Goal: Information Seeking & Learning: Find specific fact

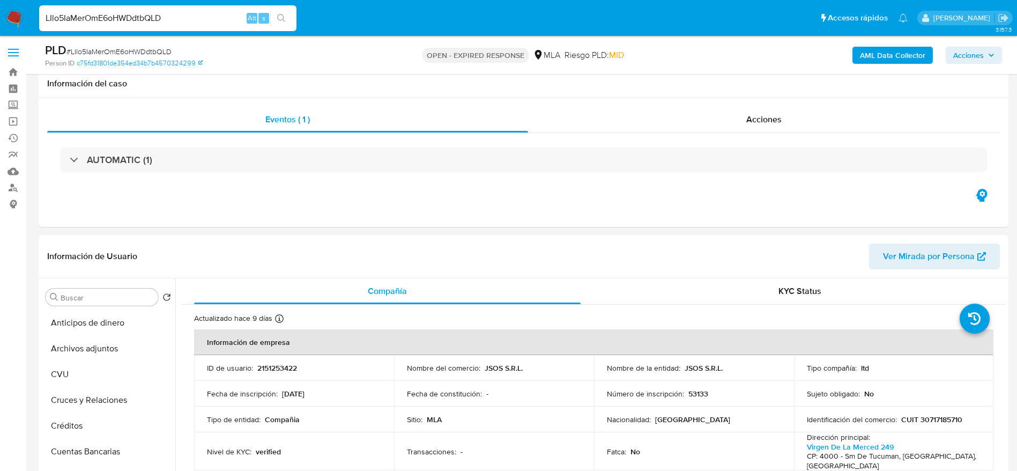
select select "10"
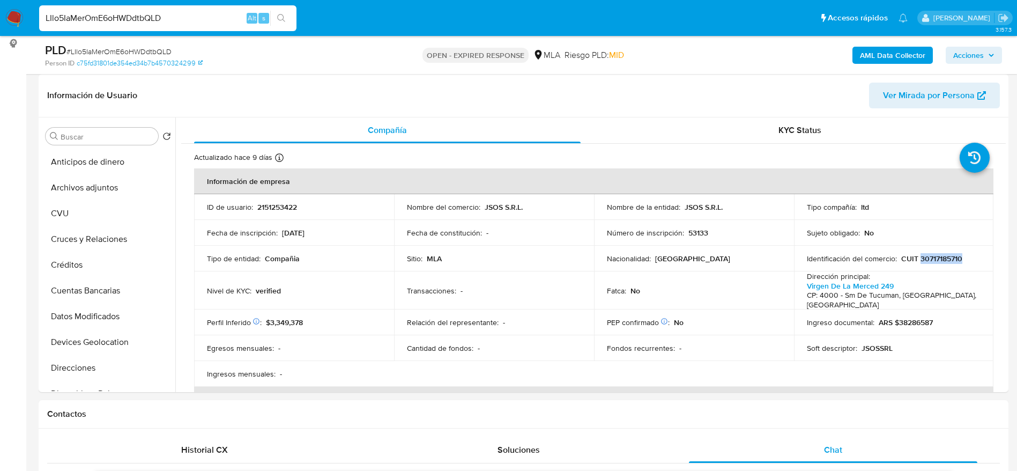
scroll to position [402, 0]
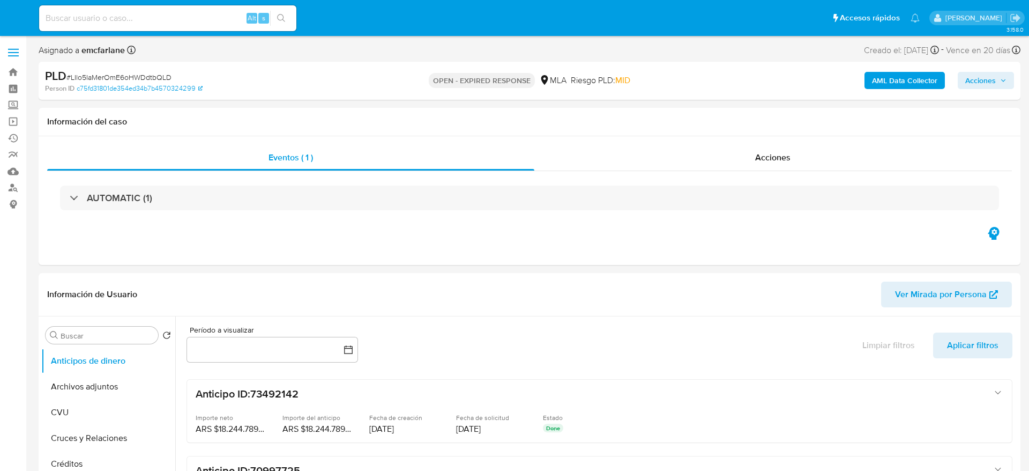
select select "10"
click at [157, 16] on input at bounding box center [167, 18] width 257 height 14
paste input "dmUvXUng1lW0qSpB4Tfnnq52"
type input "dmUvXUng1lW0qSpB4Tfnnq52"
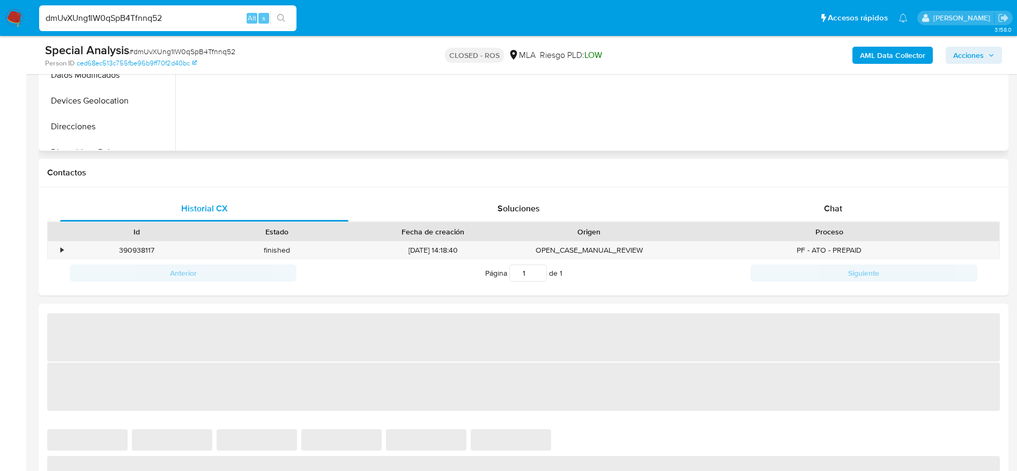
scroll to position [402, 0]
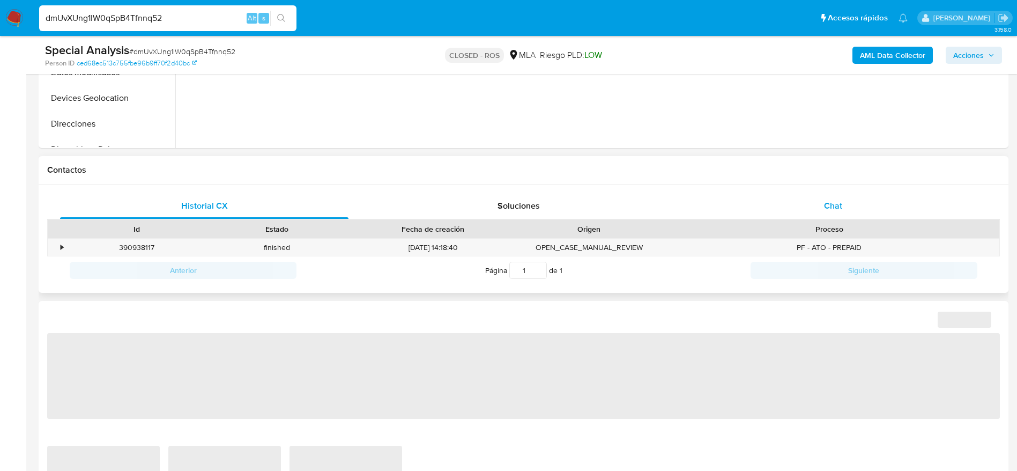
select select "10"
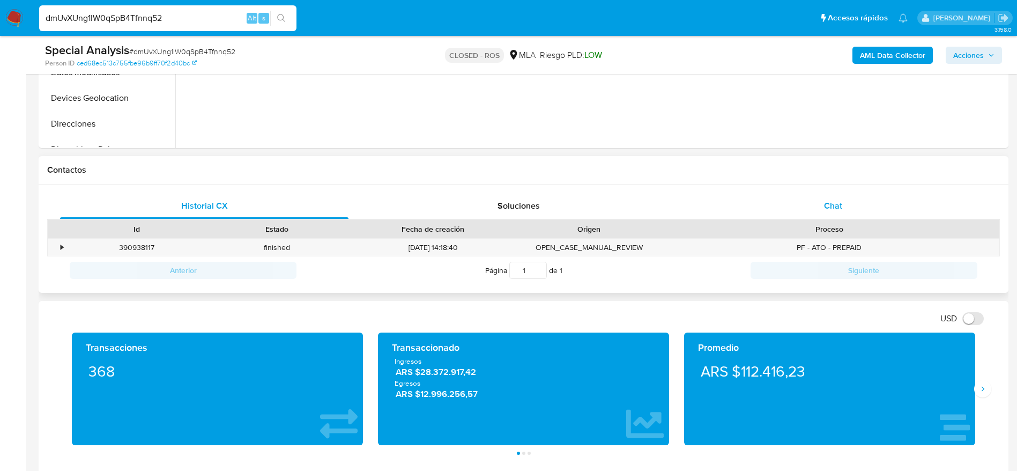
scroll to position [0, 0]
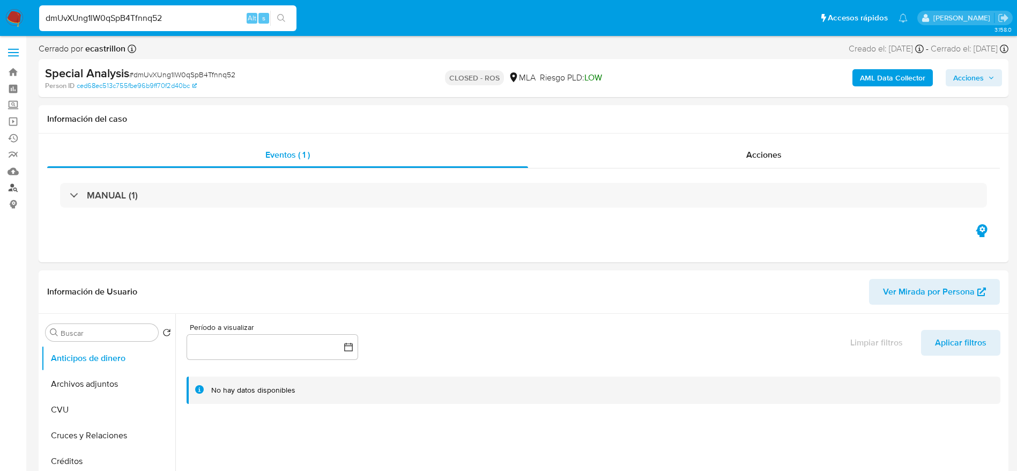
click at [15, 187] on link "Buscador de personas" at bounding box center [64, 188] width 128 height 17
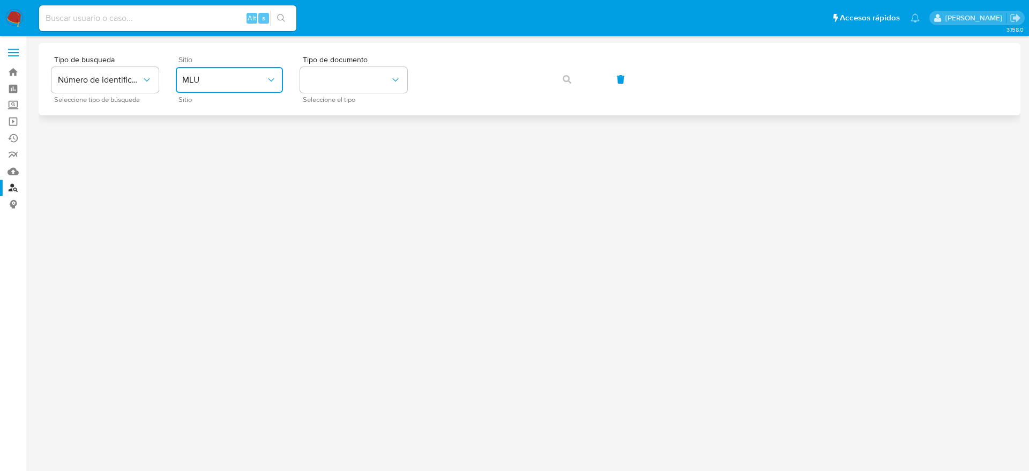
click at [201, 76] on span "MLU" at bounding box center [224, 80] width 84 height 11
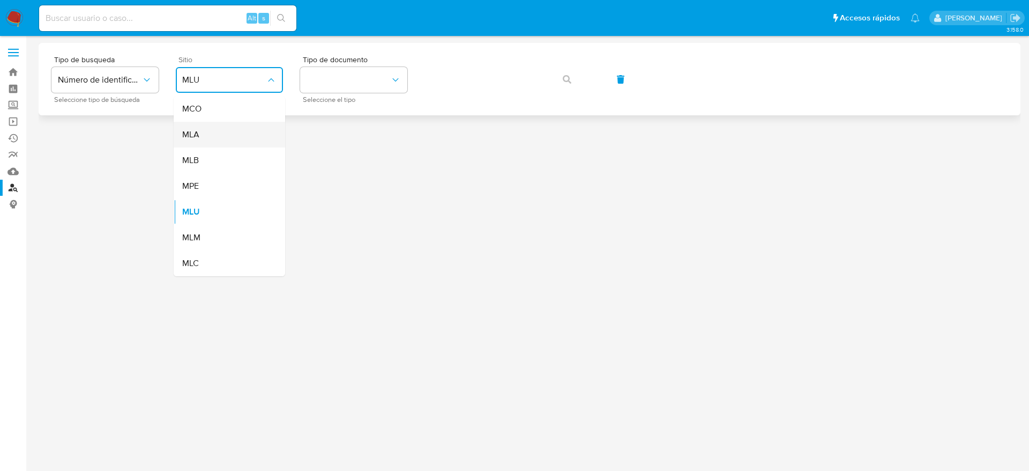
click at [207, 128] on div "MLA" at bounding box center [226, 135] width 88 height 26
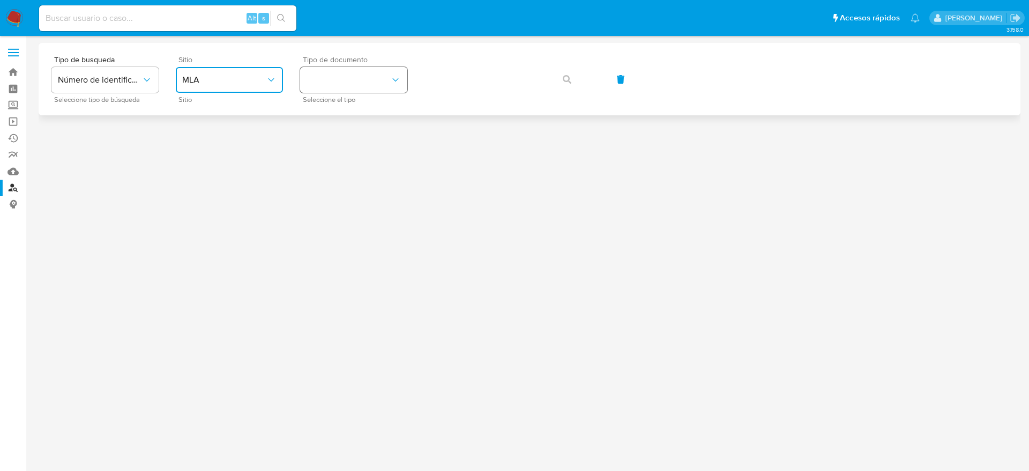
click at [396, 76] on icon "identificationType" at bounding box center [395, 80] width 11 height 11
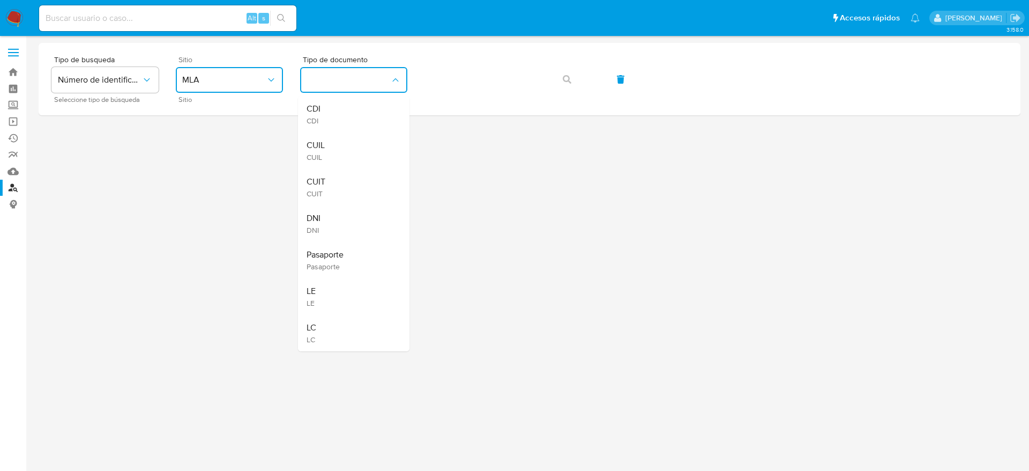
drag, startPoint x: 359, startPoint y: 184, endPoint x: 368, endPoint y: 173, distance: 14.9
click at [359, 184] on div "CUIT CUIT" at bounding box center [351, 187] width 88 height 36
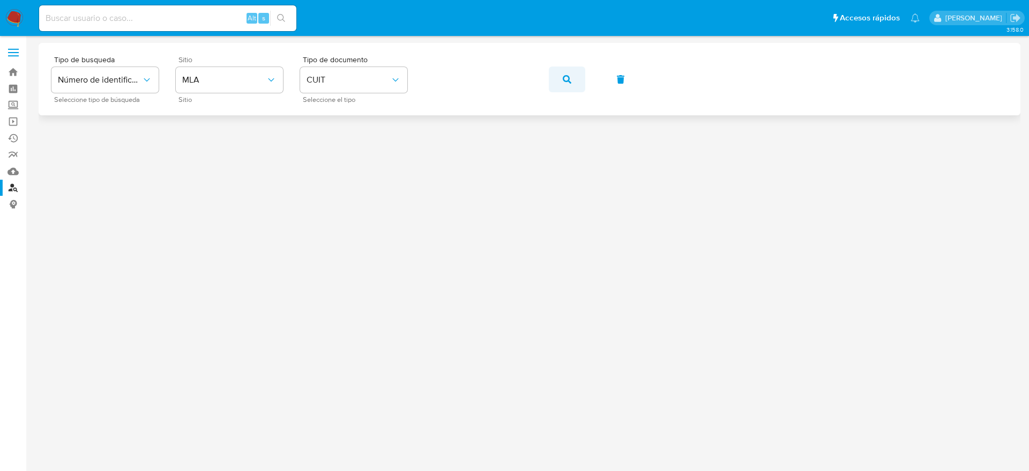
click at [562, 77] on button "button" at bounding box center [567, 79] width 36 height 26
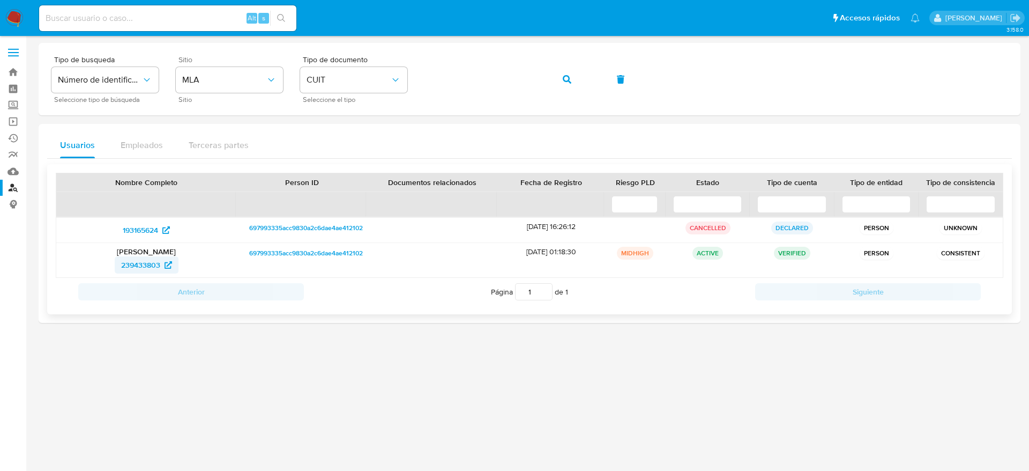
click at [151, 262] on span "239433803" at bounding box center [140, 264] width 39 height 17
click at [570, 83] on icon "button" at bounding box center [567, 79] width 9 height 9
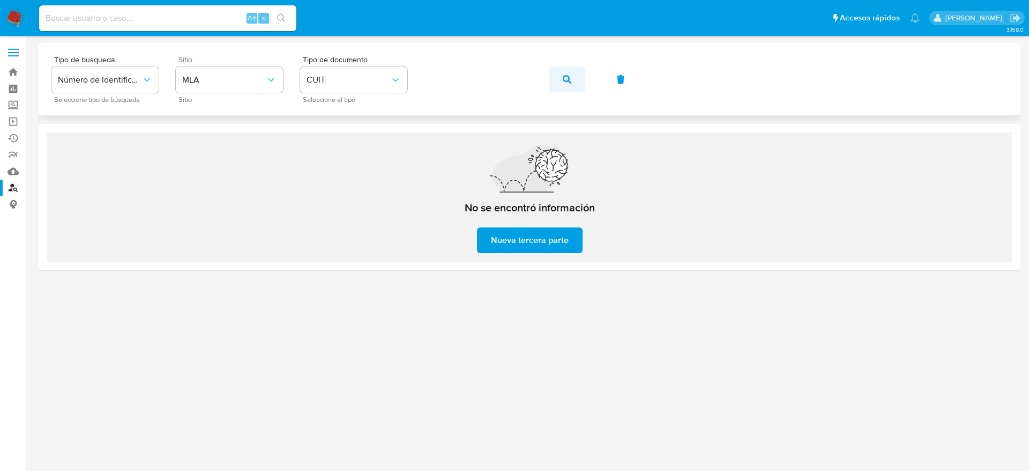
click at [561, 87] on button "button" at bounding box center [567, 79] width 36 height 26
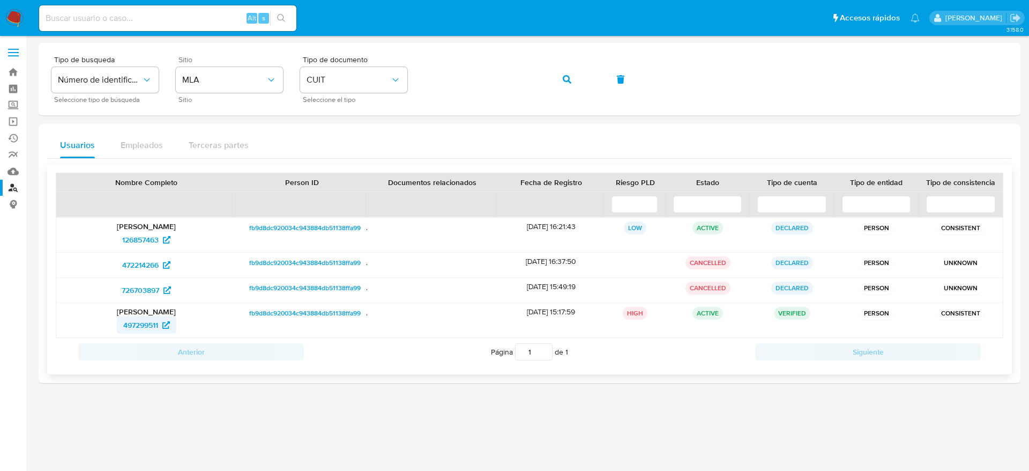
click at [135, 320] on span "497299511" at bounding box center [140, 324] width 35 height 17
click at [567, 87] on span "button" at bounding box center [567, 80] width 9 height 24
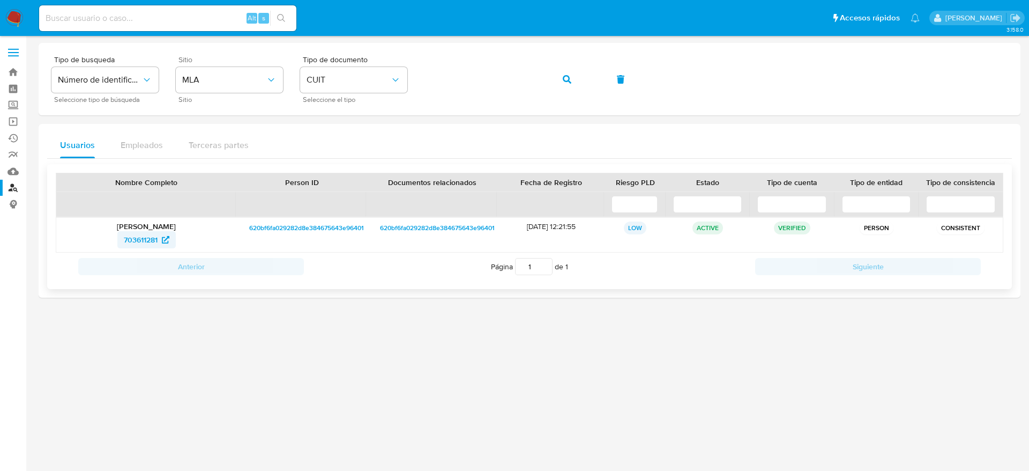
drag, startPoint x: 128, startPoint y: 244, endPoint x: 173, endPoint y: 243, distance: 45.6
click at [173, 243] on div "703611281" at bounding box center [146, 239] width 165 height 17
click at [131, 242] on span "703611281" at bounding box center [141, 239] width 34 height 17
click at [577, 84] on button "button" at bounding box center [567, 79] width 36 height 26
click at [140, 241] on span "367204988" at bounding box center [140, 239] width 39 height 17
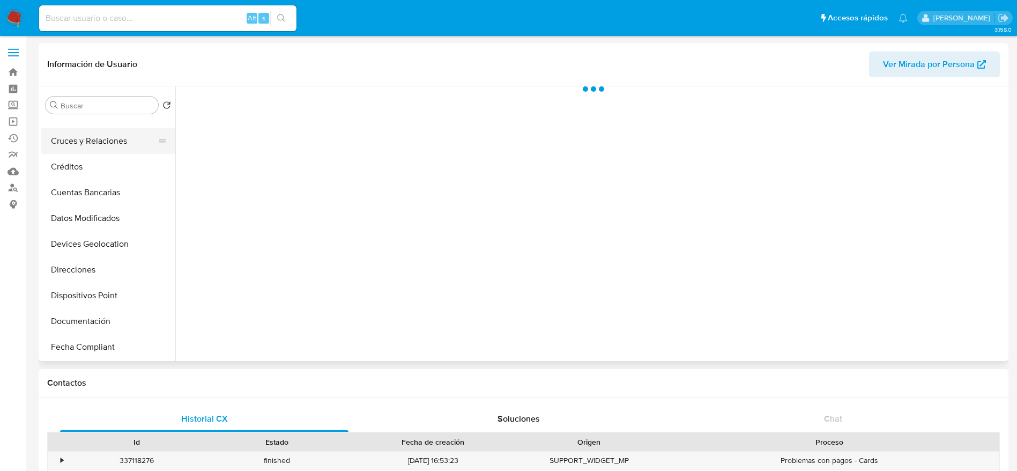
scroll to position [161, 0]
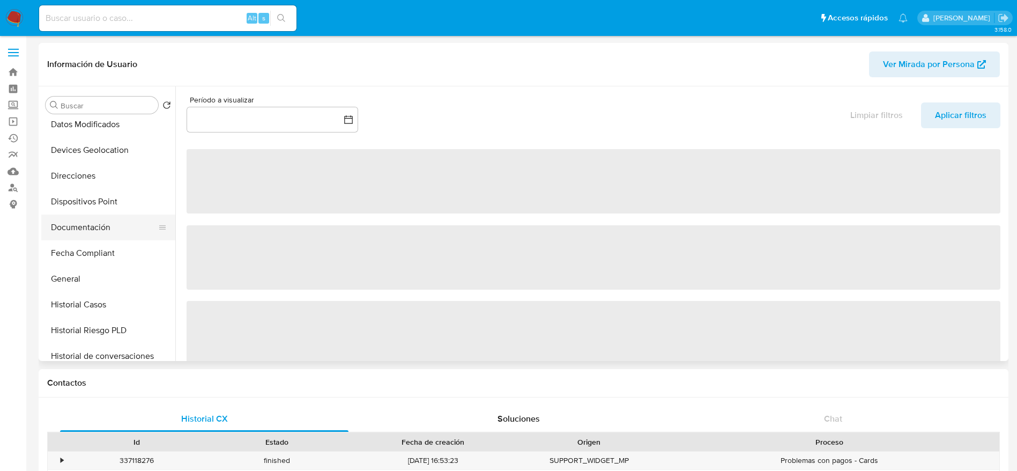
click at [79, 228] on button "Documentación" at bounding box center [103, 227] width 125 height 26
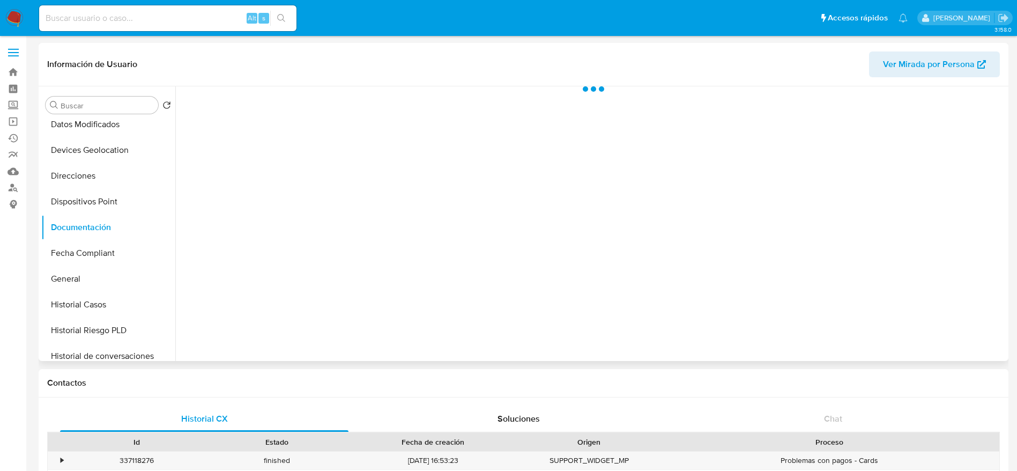
select select "10"
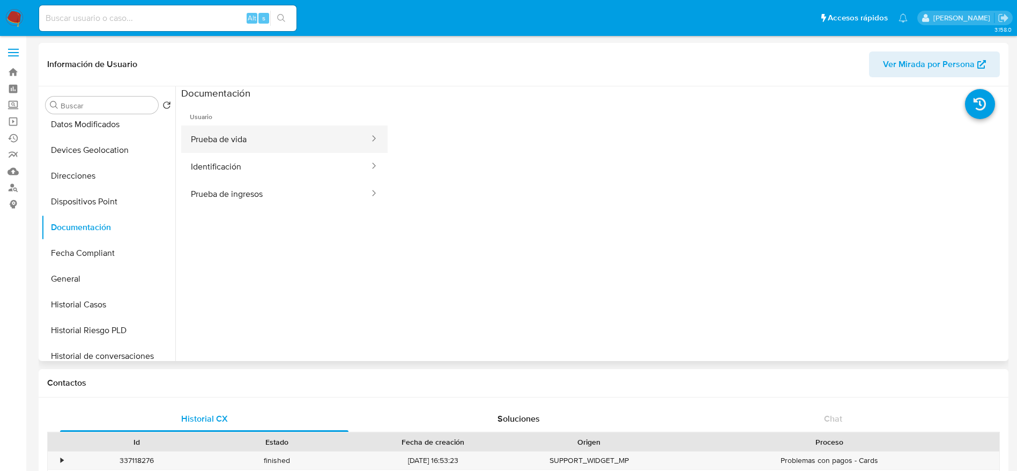
click at [255, 149] on button "Prueba de vida" at bounding box center [275, 138] width 189 height 27
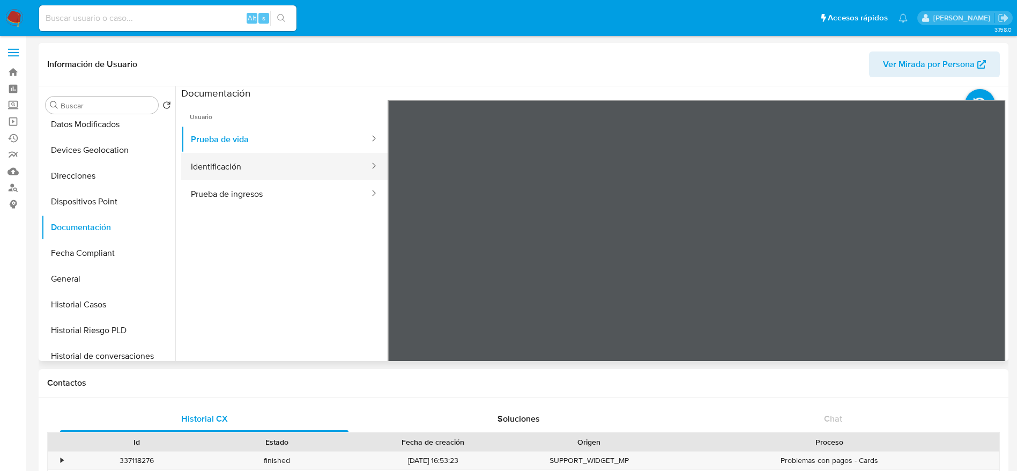
click at [257, 166] on button "Identificación" at bounding box center [275, 166] width 189 height 27
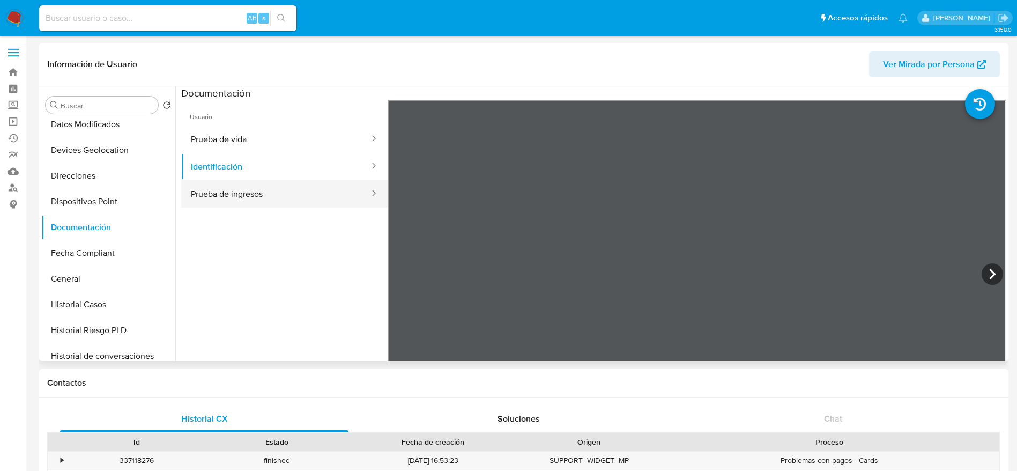
click at [283, 189] on button "Prueba de ingresos" at bounding box center [275, 193] width 189 height 27
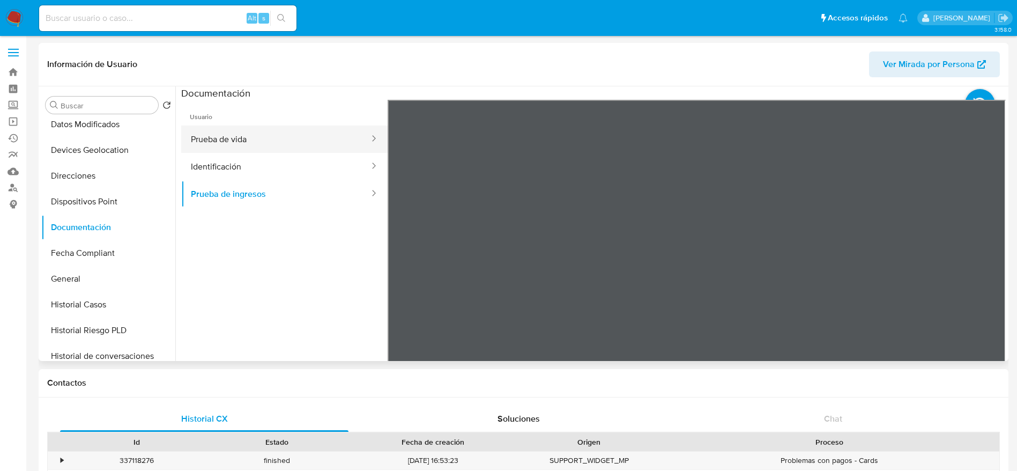
drag, startPoint x: 263, startPoint y: 137, endPoint x: 275, endPoint y: 142, distance: 12.0
click at [263, 137] on button "Prueba de vida" at bounding box center [275, 138] width 189 height 27
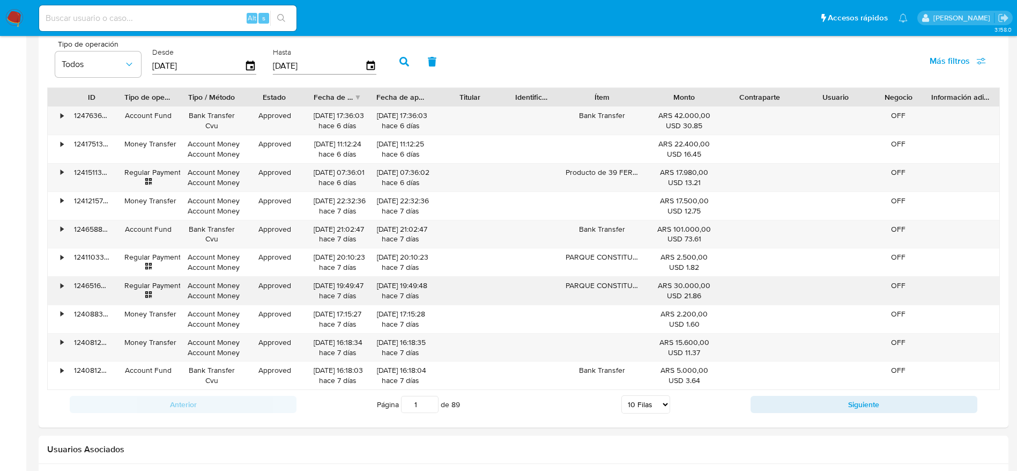
scroll to position [1160, 0]
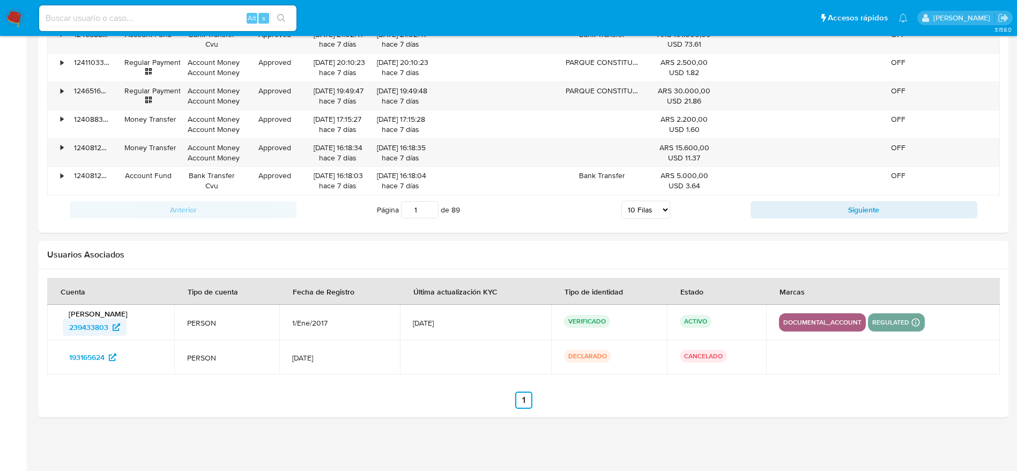
drag, startPoint x: 84, startPoint y: 337, endPoint x: 105, endPoint y: 332, distance: 21.3
click at [105, 332] on div at bounding box center [524, 343] width 970 height 148
click at [143, 374] on td "193165624" at bounding box center [110, 357] width 127 height 34
drag, startPoint x: 58, startPoint y: 334, endPoint x: 109, endPoint y: 335, distance: 50.9
click at [109, 335] on td "Leandro Nahuel Colella 239433803" at bounding box center [110, 322] width 127 height 35
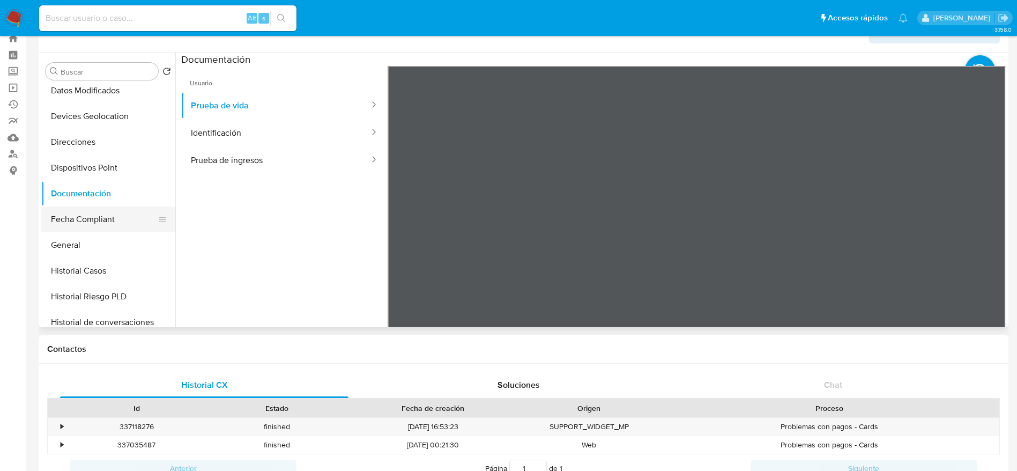
scroll to position [322, 0]
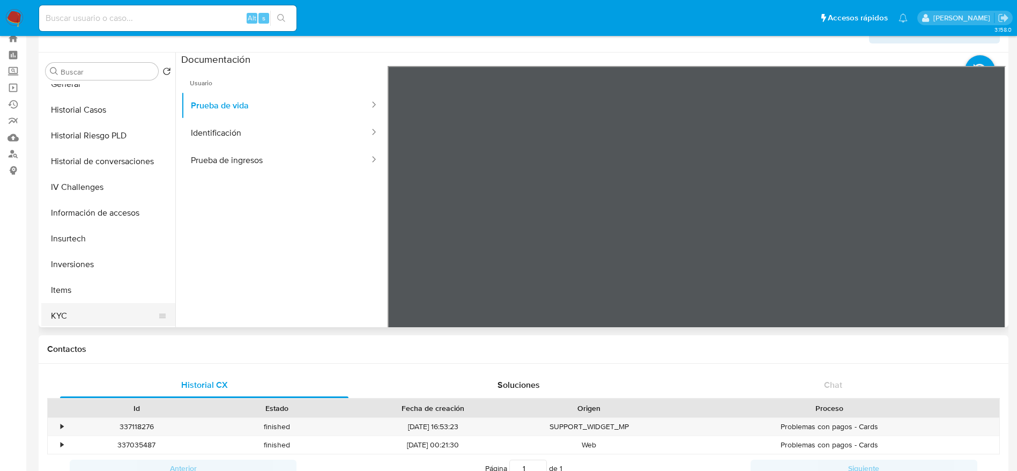
click at [66, 308] on button "KYC" at bounding box center [103, 316] width 125 height 26
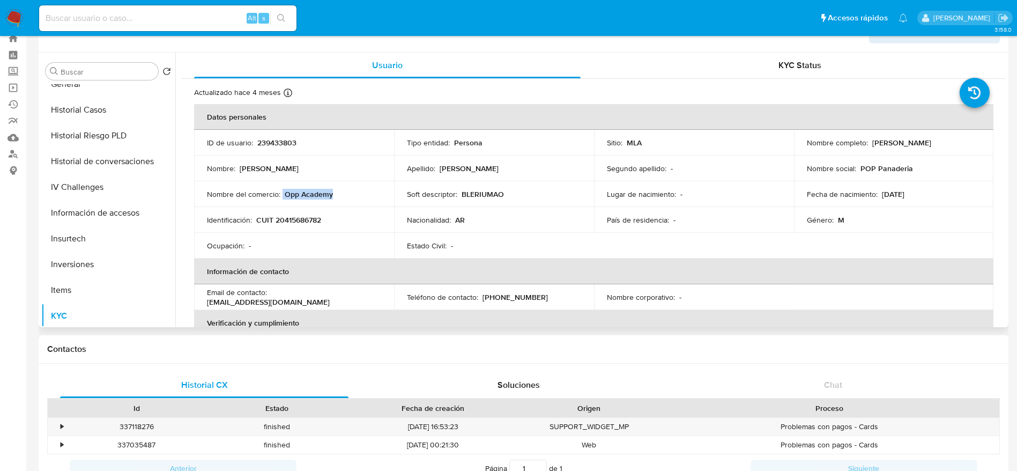
drag, startPoint x: 292, startPoint y: 195, endPoint x: 335, endPoint y: 197, distance: 42.4
click at [335, 197] on div "Nombre del comercio : Opp Academy" at bounding box center [294, 194] width 174 height 10
click at [871, 162] on td "Nombre social : POP Panaderia" at bounding box center [894, 168] width 200 height 26
click at [875, 173] on p "POP Panaderia" at bounding box center [887, 169] width 53 height 10
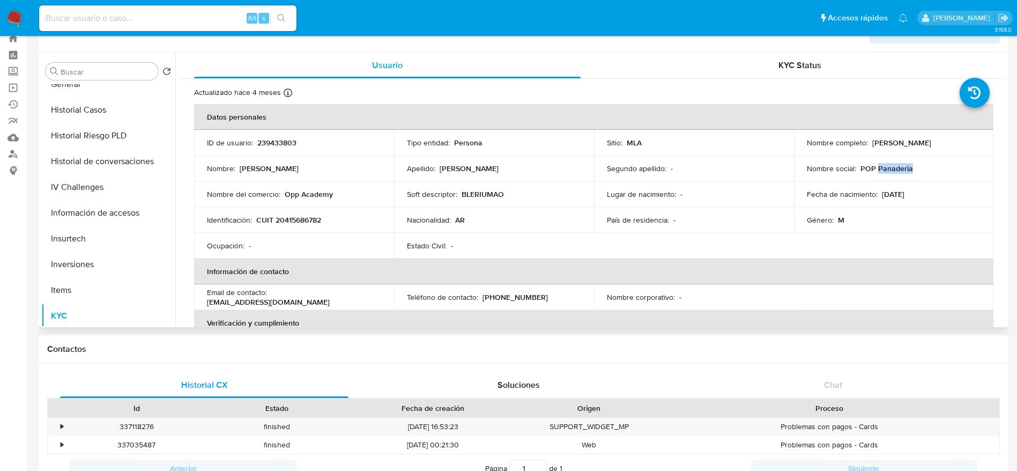
click at [875, 173] on p "POP Panaderia" at bounding box center [887, 169] width 53 height 10
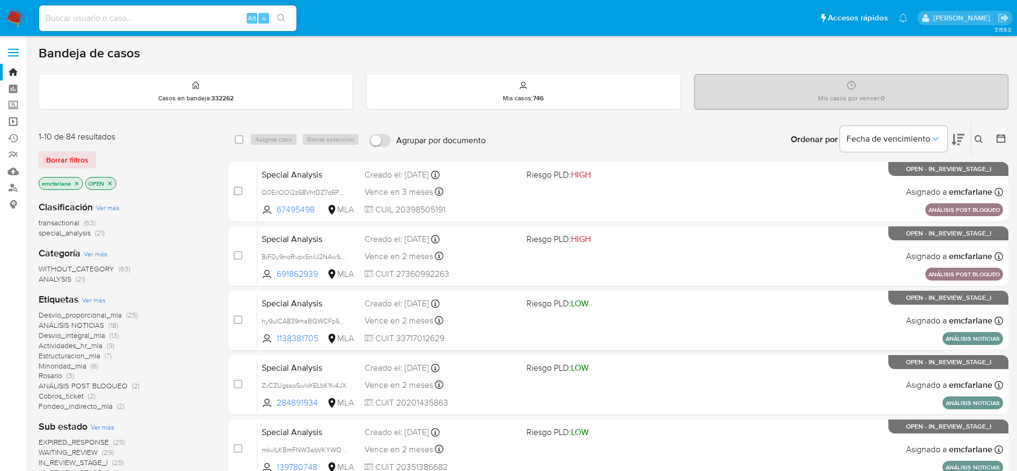
click at [16, 127] on link "Operaciones masivas" at bounding box center [64, 121] width 128 height 17
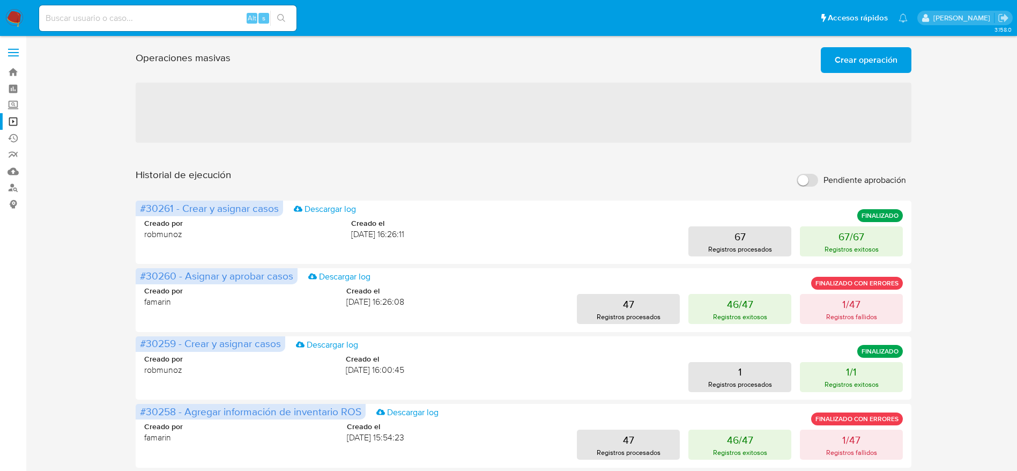
click at [866, 58] on span "Crear operación" at bounding box center [866, 60] width 63 height 24
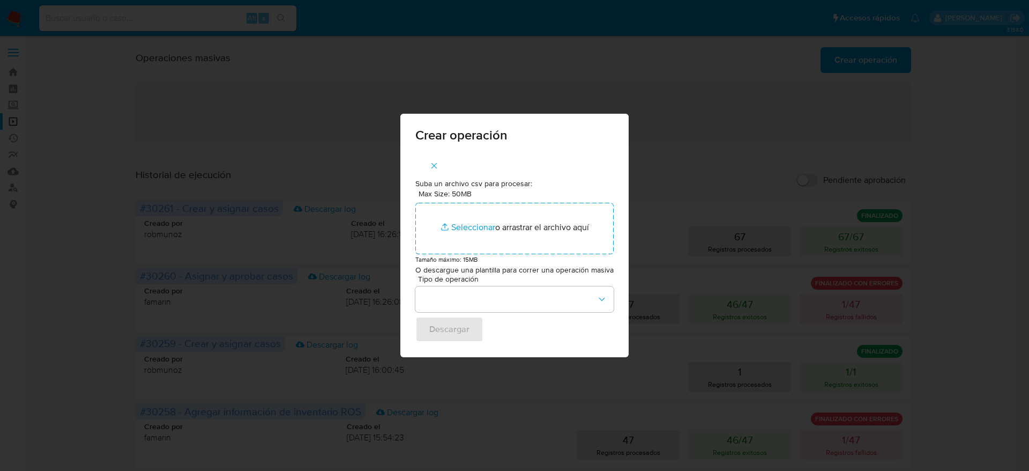
click at [432, 166] on icon "button" at bounding box center [434, 166] width 10 height 10
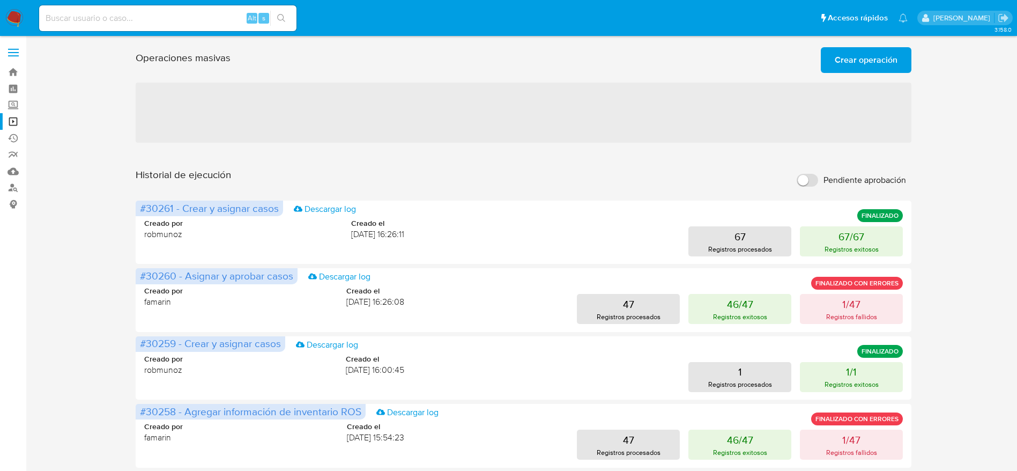
click at [873, 56] on span "Crear operación" at bounding box center [866, 60] width 63 height 24
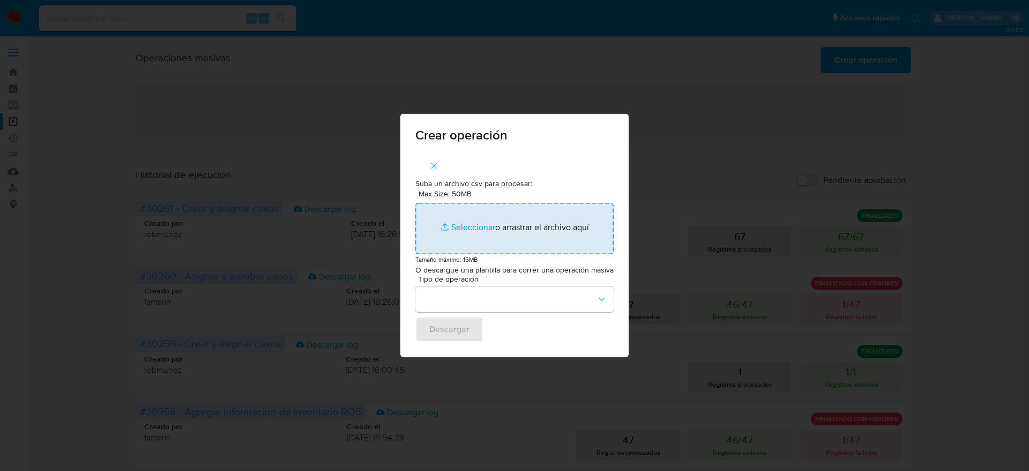
click at [502, 221] on input "Max Size: 50MB Seleccionar archivos" at bounding box center [515, 228] width 198 height 51
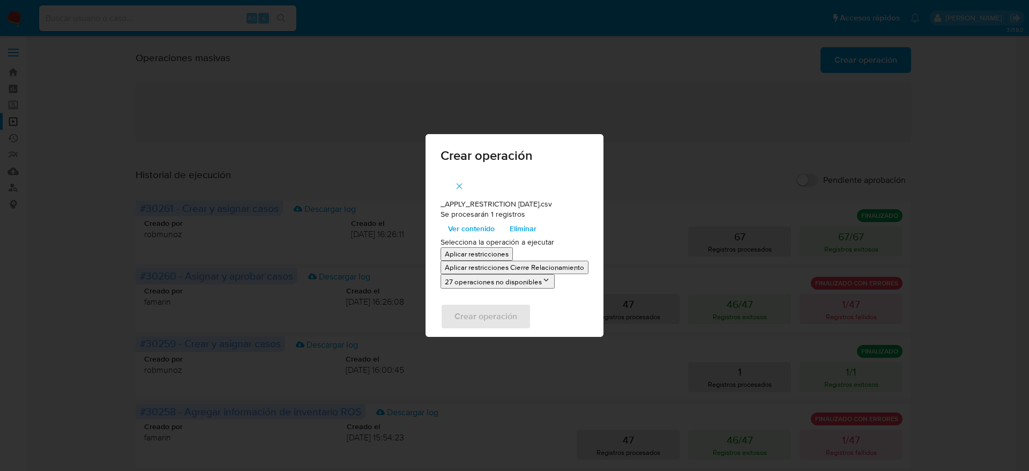
click at [461, 186] on icon "button" at bounding box center [460, 186] width 10 height 10
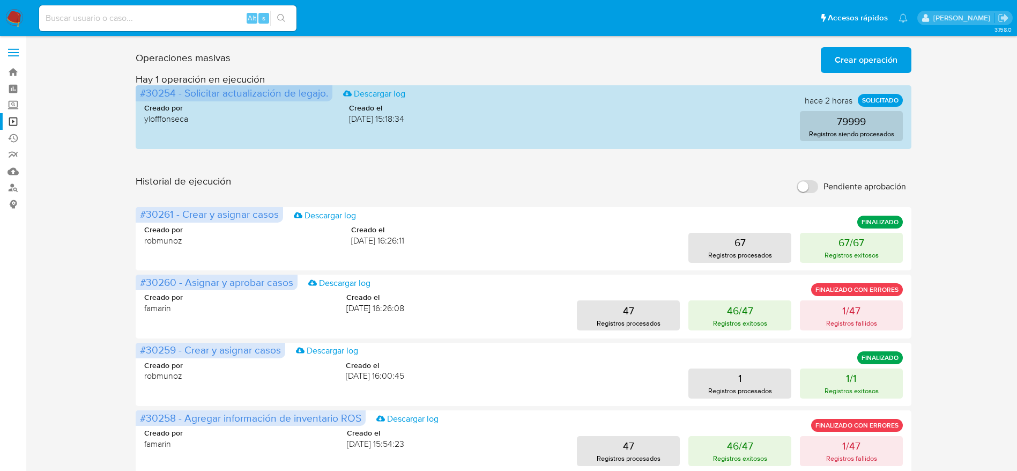
click at [974, 112] on div "Operaciones masivas Crear operación Sólo puede haber hasta un máximo de 5 opera…" at bounding box center [524, 479] width 970 height 872
click at [877, 61] on span "Crear operación" at bounding box center [866, 60] width 63 height 24
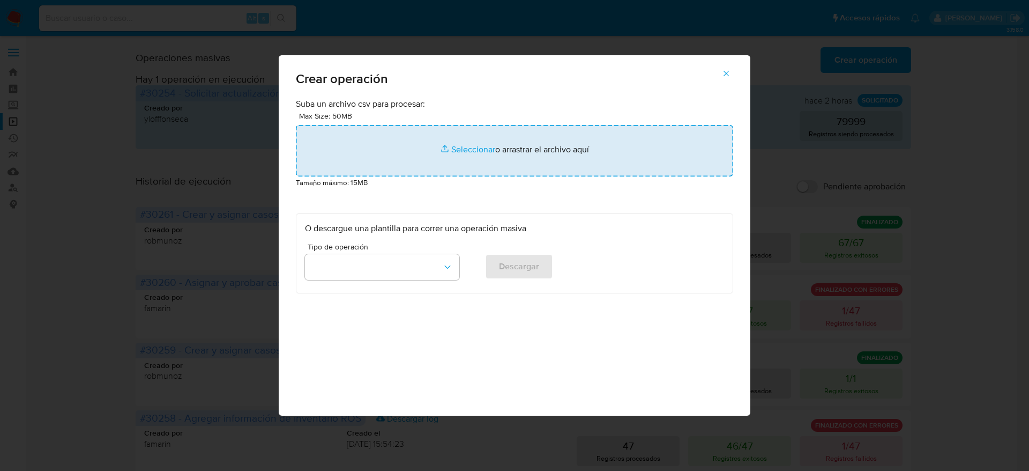
click at [519, 164] on input "file" at bounding box center [514, 150] width 437 height 51
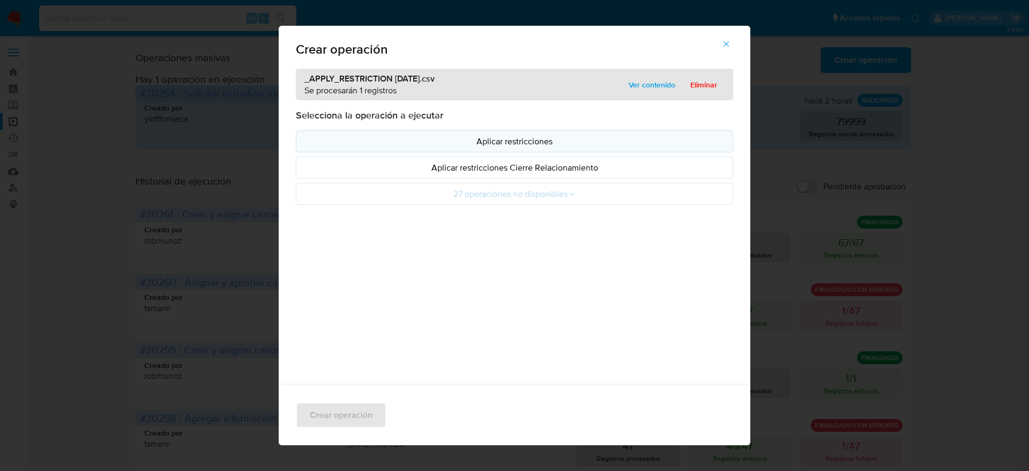
click at [522, 136] on p "Aplicar restricciones" at bounding box center [514, 141] width 419 height 12
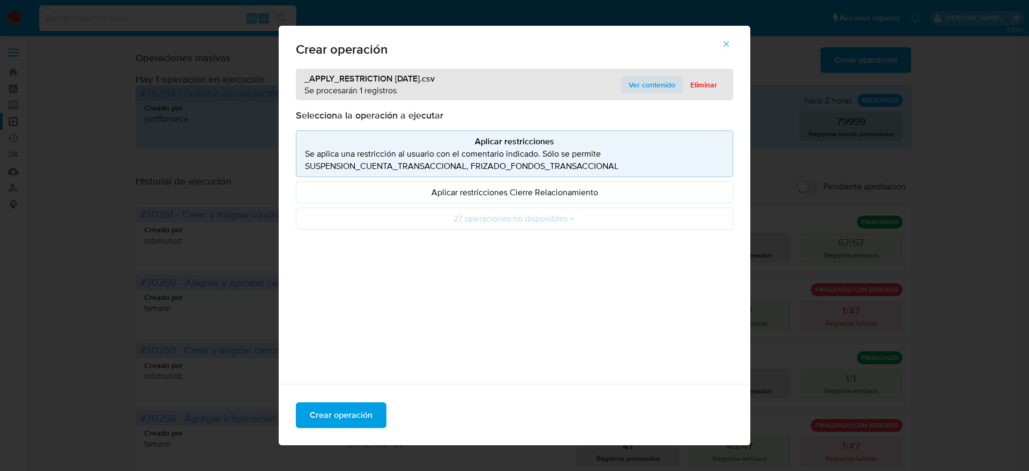
click at [647, 84] on span "Ver contenido" at bounding box center [652, 84] width 47 height 15
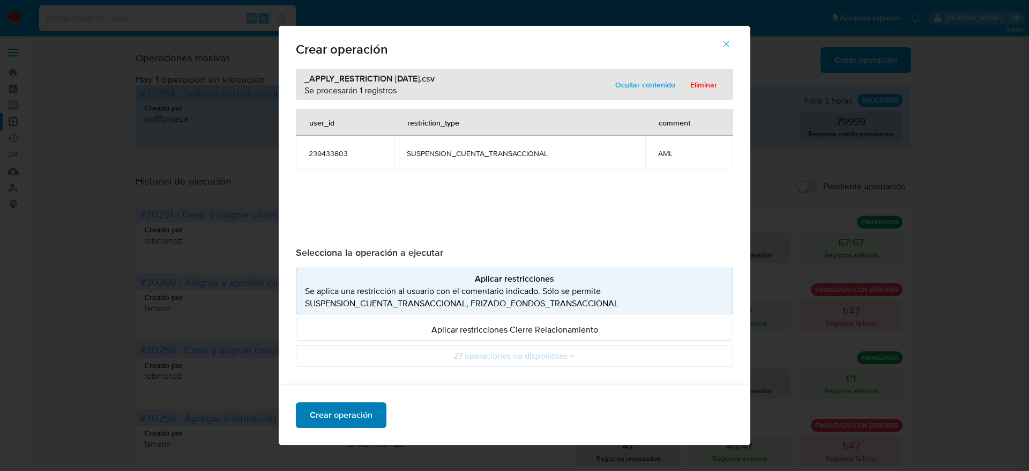
click at [338, 409] on span "Crear operación" at bounding box center [341, 415] width 63 height 24
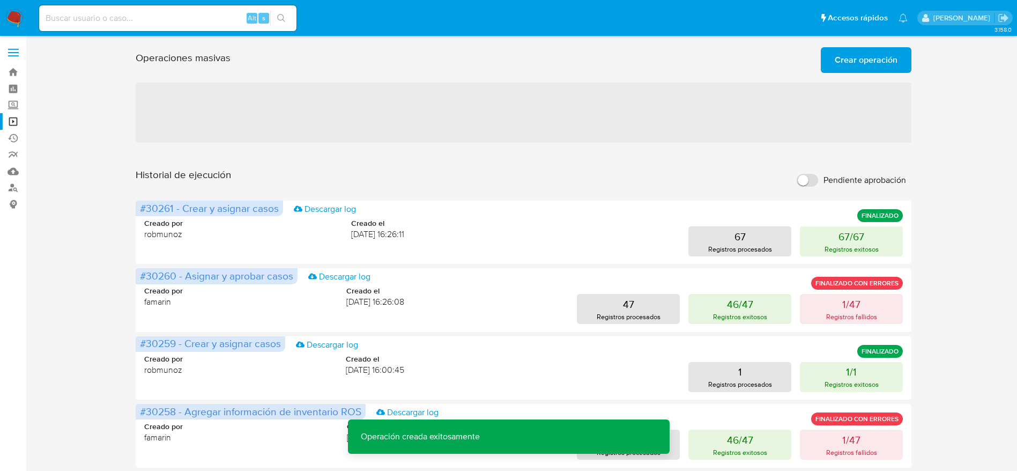
click at [903, 51] on button "Crear operación" at bounding box center [866, 60] width 91 height 26
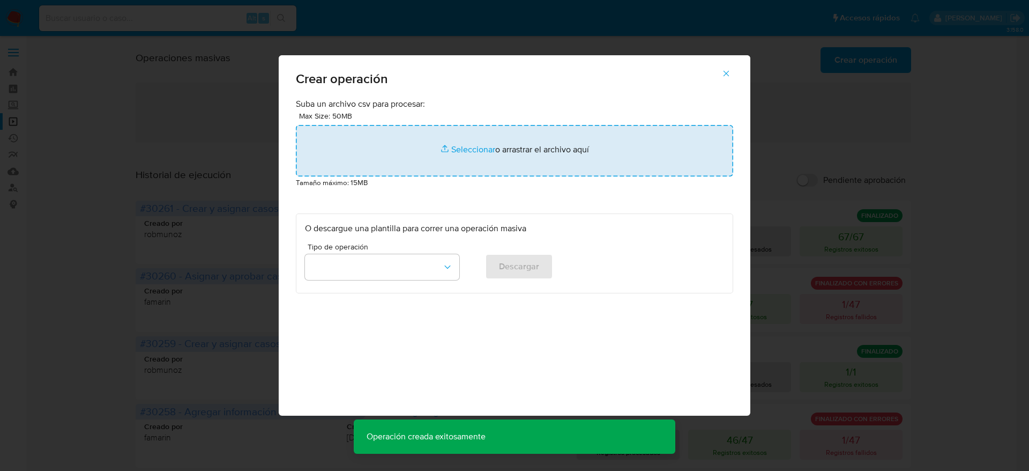
click at [465, 152] on input "file" at bounding box center [514, 150] width 437 height 51
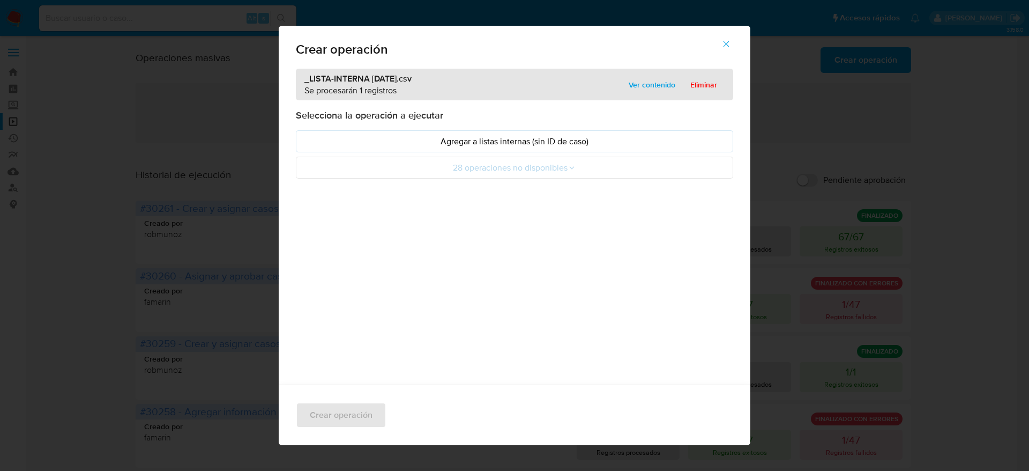
click at [643, 87] on span "Ver contenido" at bounding box center [652, 84] width 47 height 15
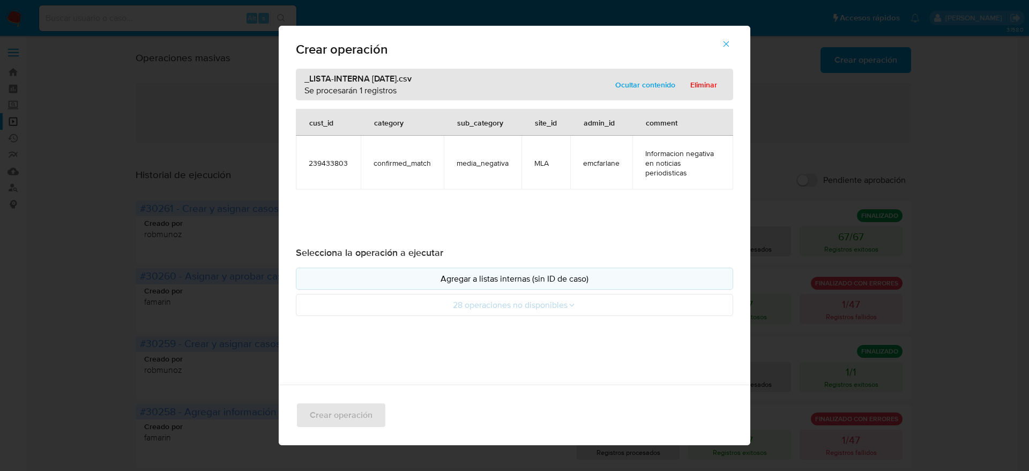
drag, startPoint x: 506, startPoint y: 278, endPoint x: 500, endPoint y: 280, distance: 6.3
click at [506, 277] on p "Agregar a listas internas (sin ID de caso)" at bounding box center [514, 278] width 419 height 12
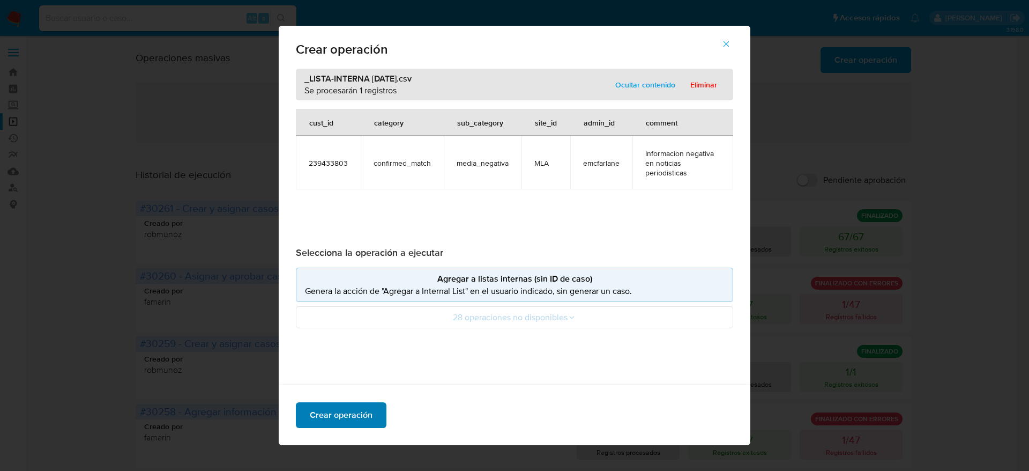
click at [353, 410] on span "Crear operación" at bounding box center [341, 415] width 63 height 24
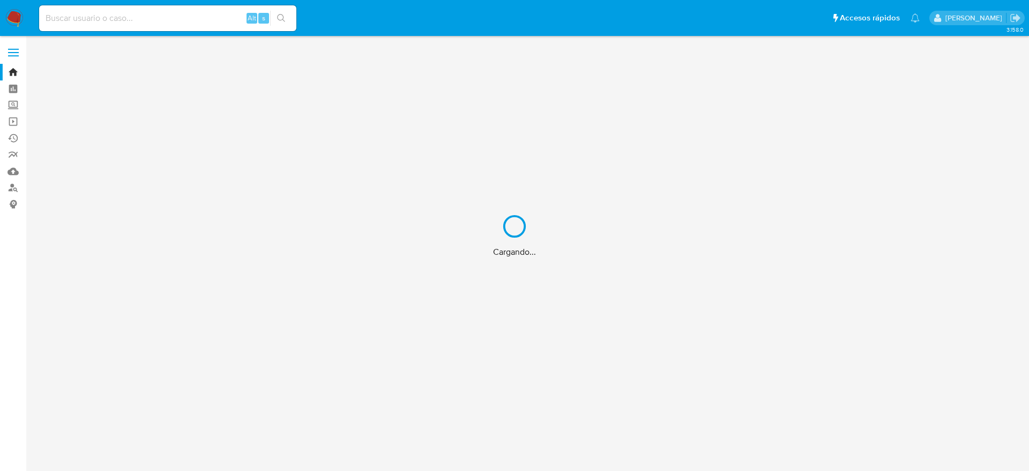
click at [84, 17] on div "Cargando..." at bounding box center [514, 235] width 1029 height 471
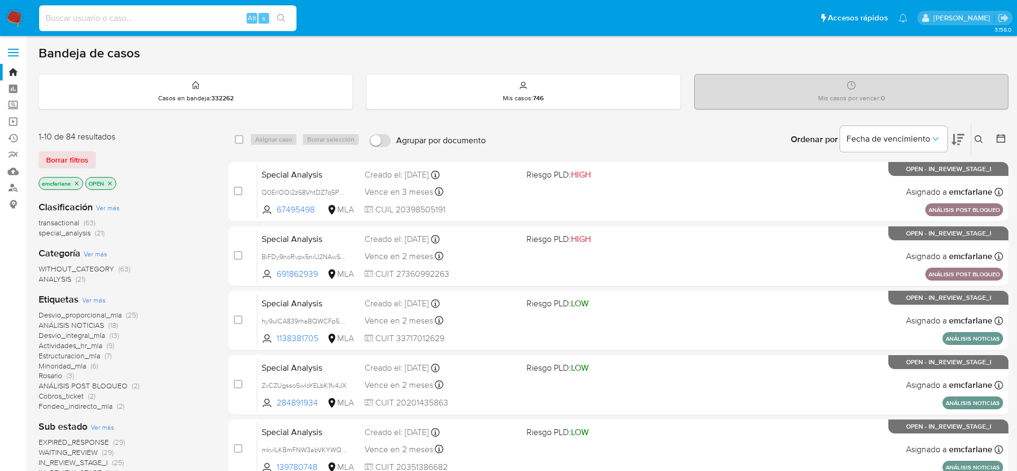
click at [84, 16] on input at bounding box center [167, 18] width 257 height 14
paste input "239433803"
type input "239433803"
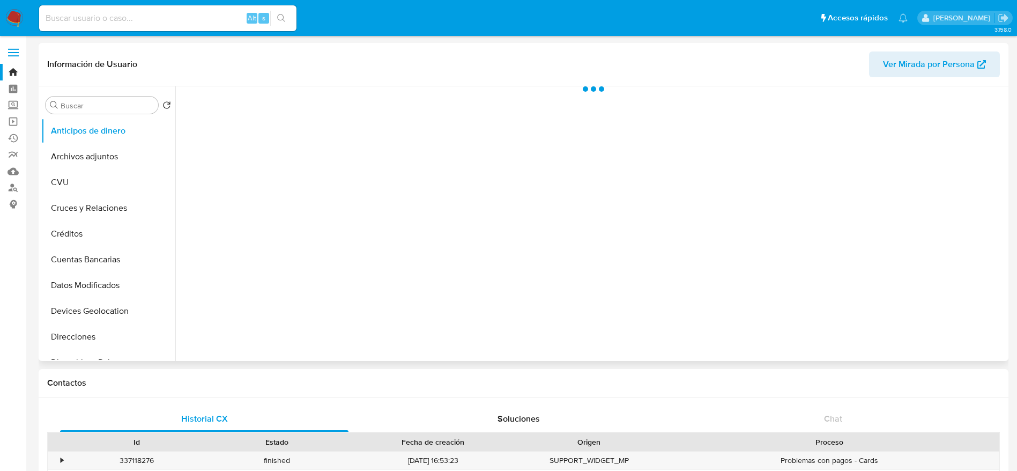
scroll to position [241, 0]
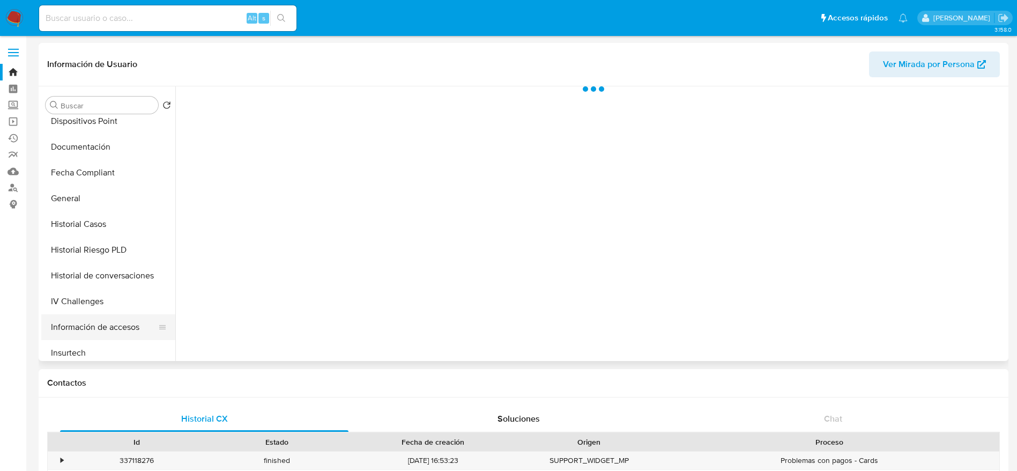
click at [84, 323] on button "Información de accesos" at bounding box center [103, 327] width 125 height 26
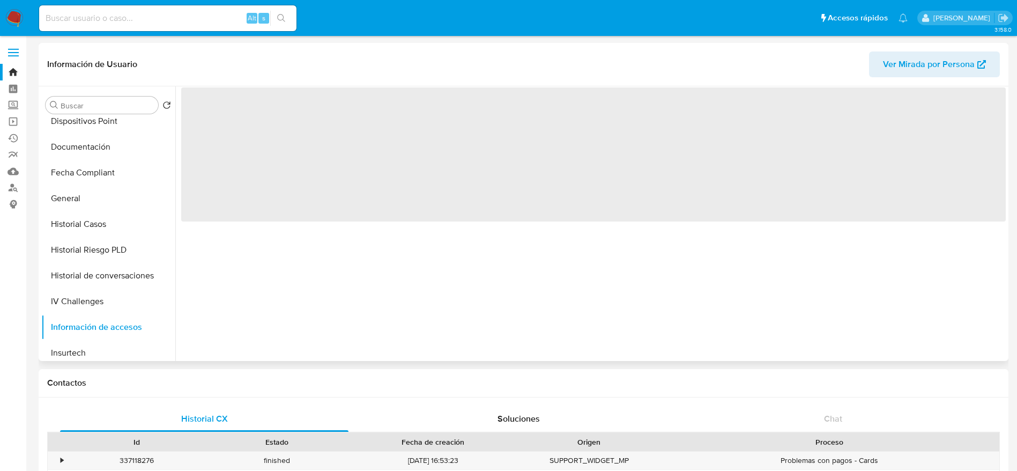
select select "10"
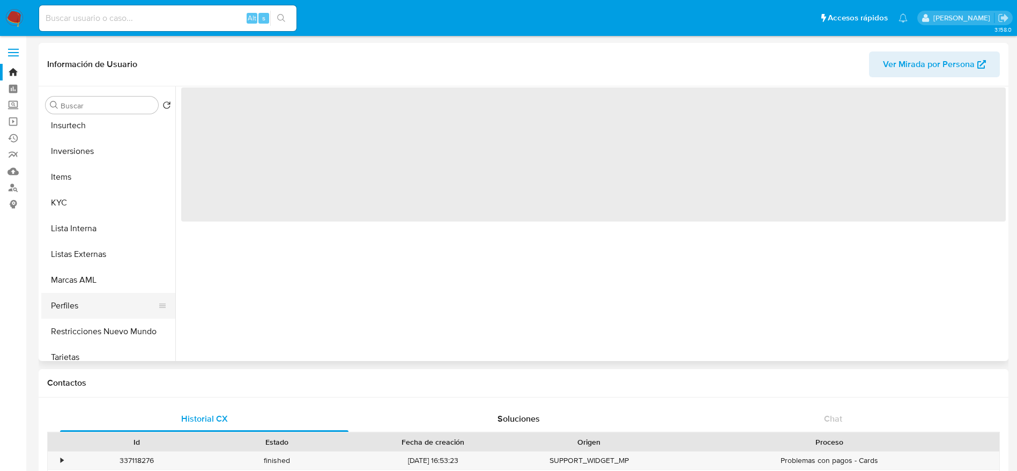
scroll to position [483, 0]
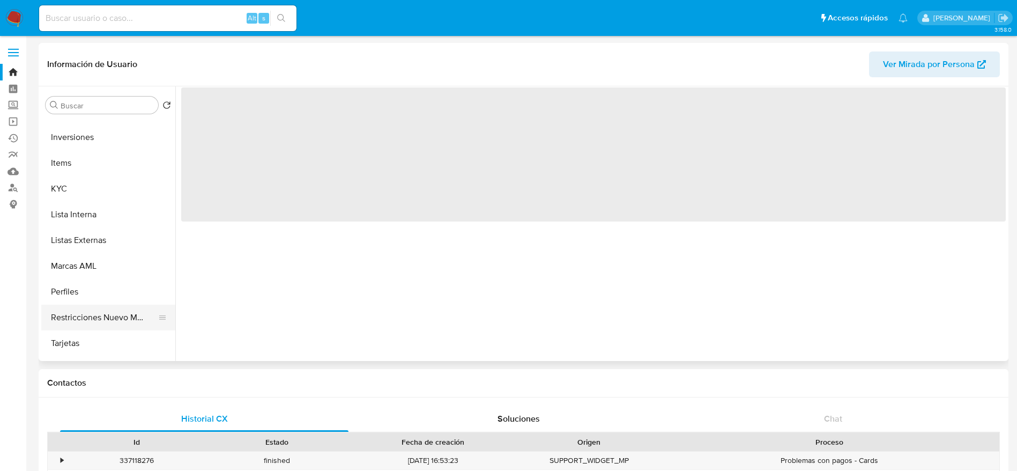
click at [122, 317] on button "Restricciones Nuevo Mundo" at bounding box center [103, 318] width 125 height 26
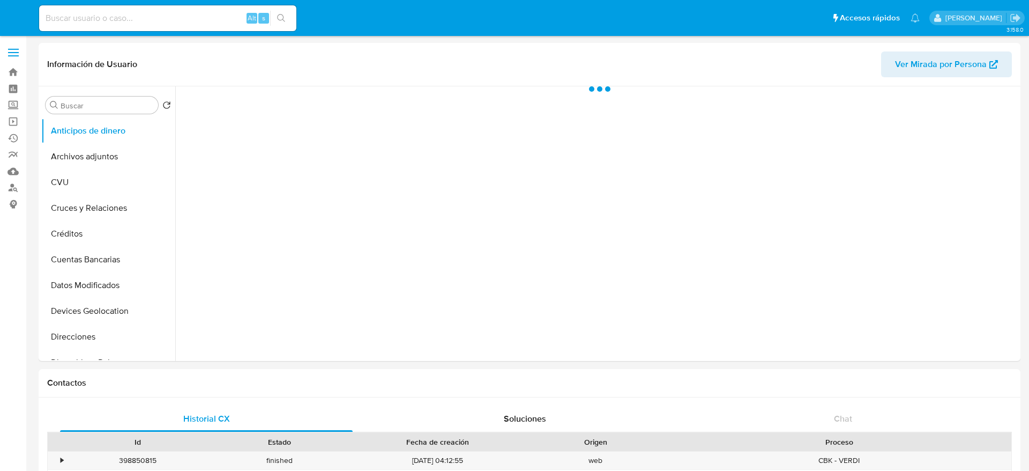
select select "10"
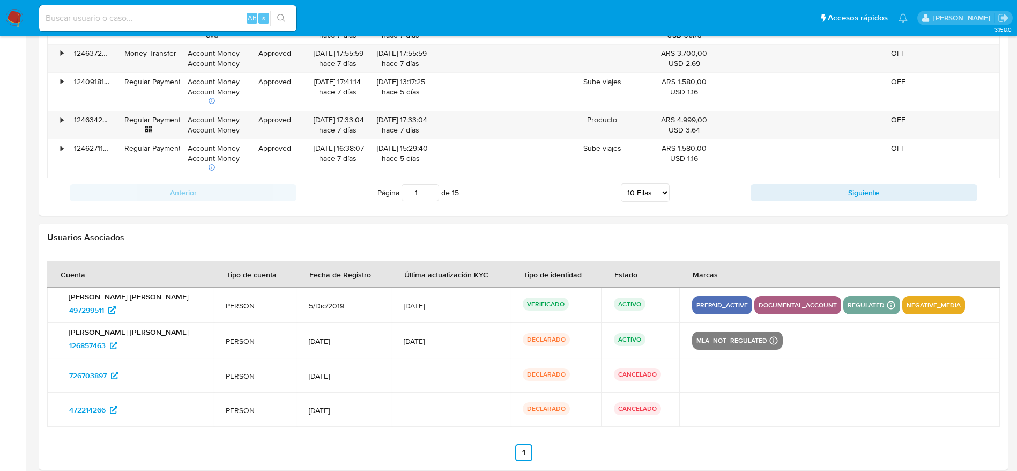
scroll to position [1268, 0]
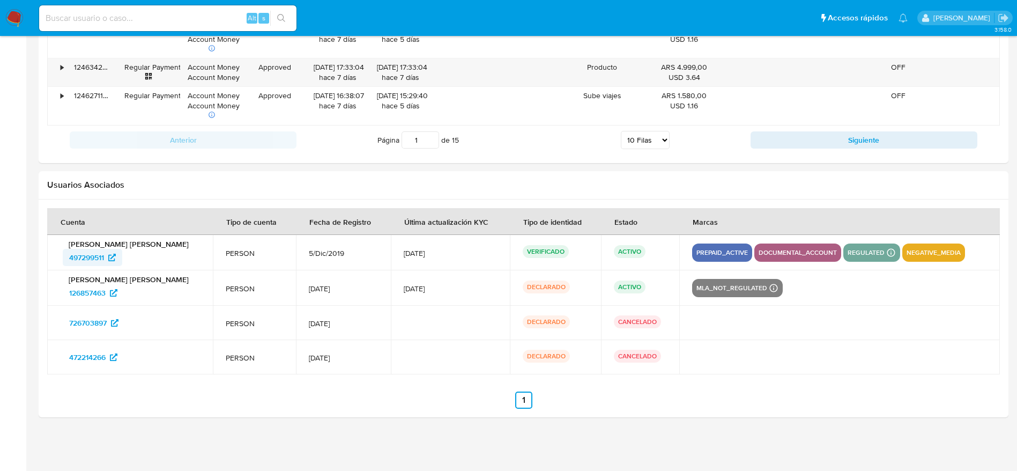
drag, startPoint x: 68, startPoint y: 266, endPoint x: 109, endPoint y: 264, distance: 41.3
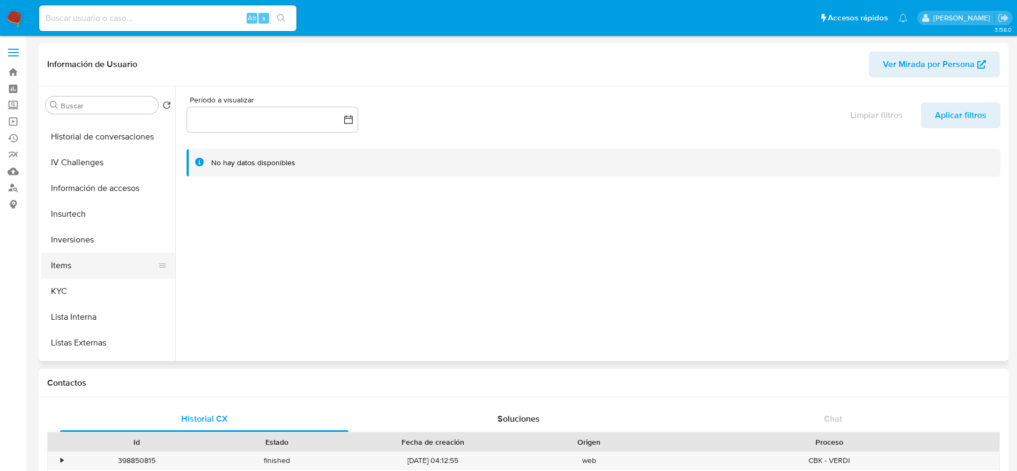
scroll to position [402, 0]
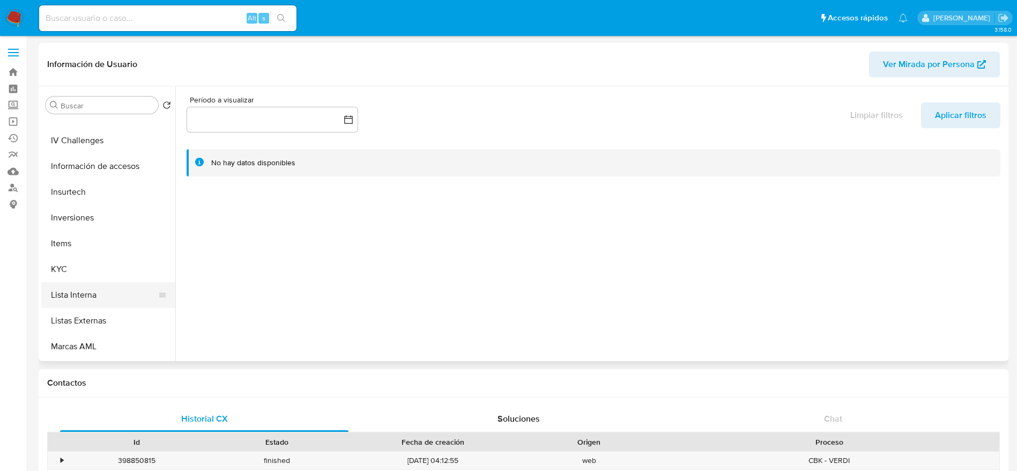
click at [84, 300] on button "Lista Interna" at bounding box center [103, 295] width 125 height 26
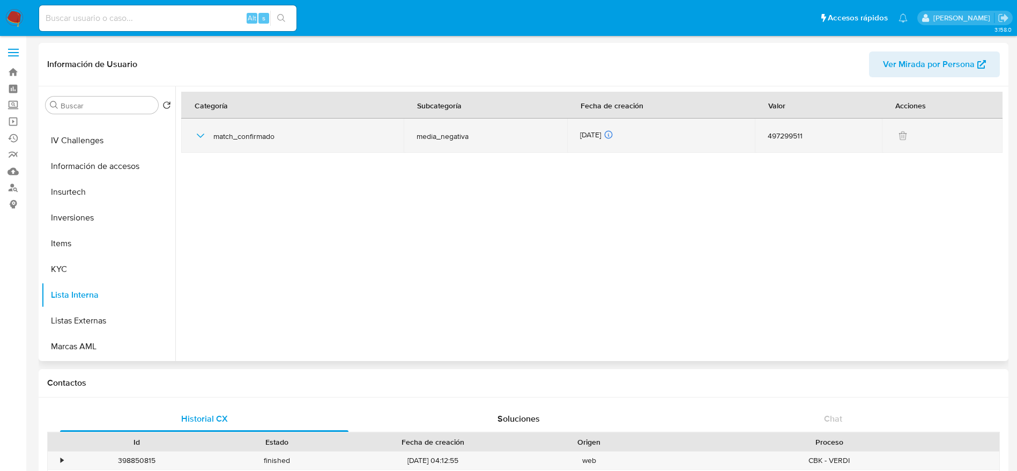
click at [201, 139] on icon "button" at bounding box center [200, 135] width 13 height 13
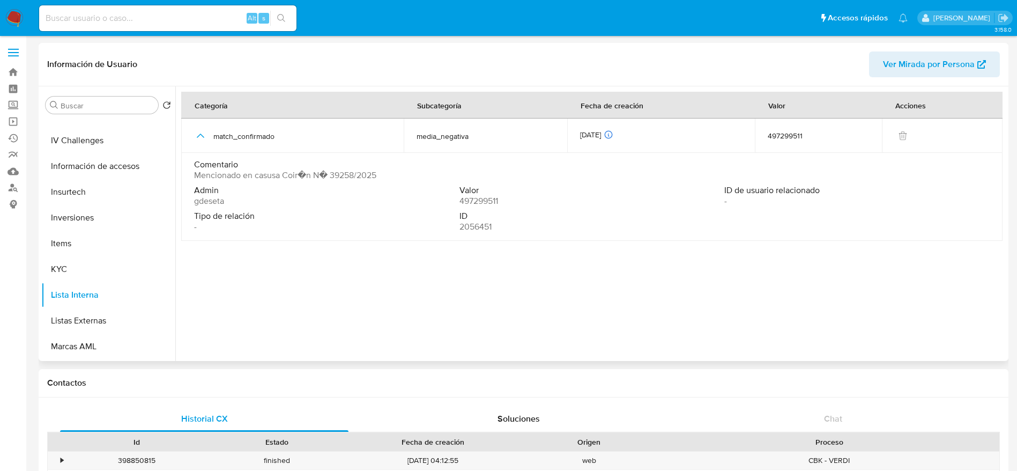
click at [307, 173] on span "Mencionado en casusa Coir�n N� 39258/2025" at bounding box center [285, 175] width 182 height 11
click at [327, 212] on span "Tipo de relación" at bounding box center [325, 216] width 263 height 11
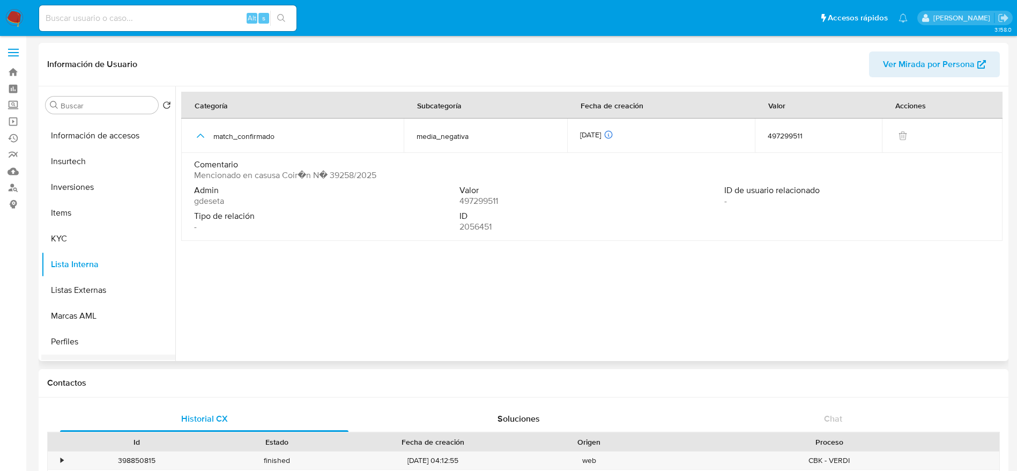
scroll to position [505, 0]
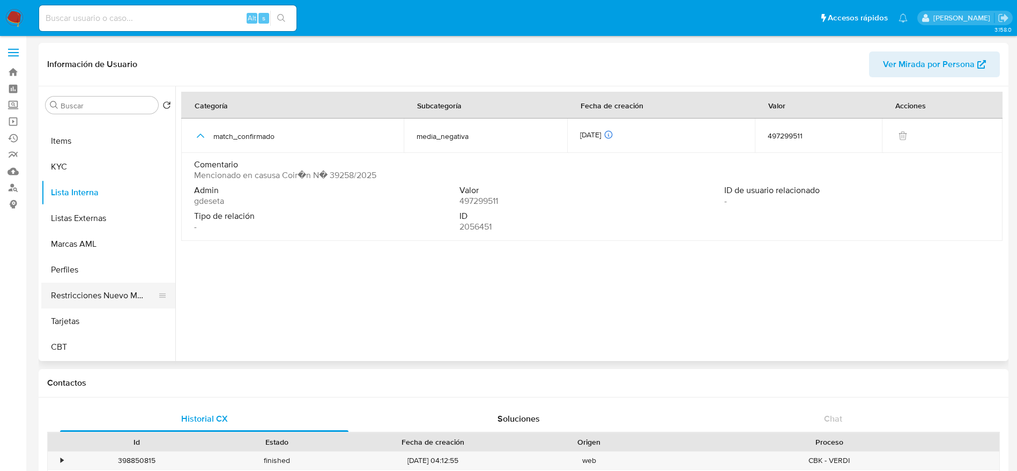
click at [129, 301] on button "Restricciones Nuevo Mundo" at bounding box center [103, 296] width 125 height 26
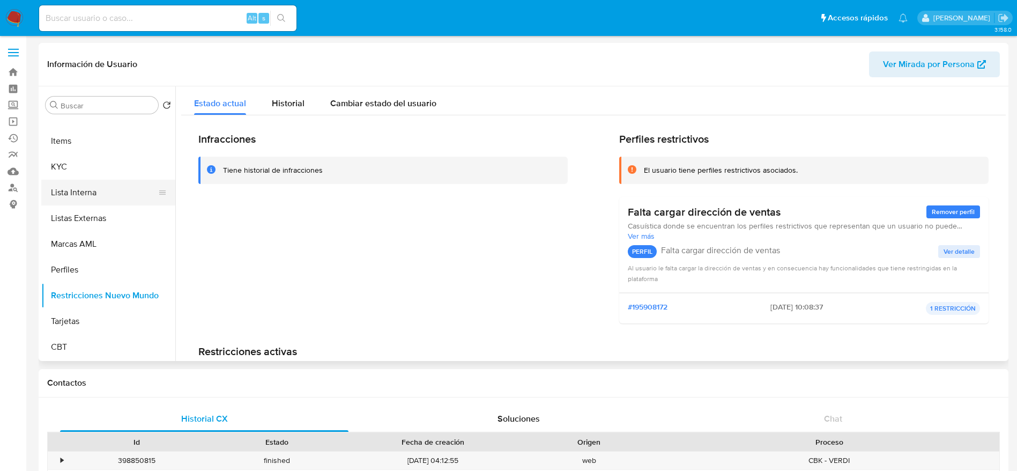
click at [110, 189] on button "Lista Interna" at bounding box center [103, 193] width 125 height 26
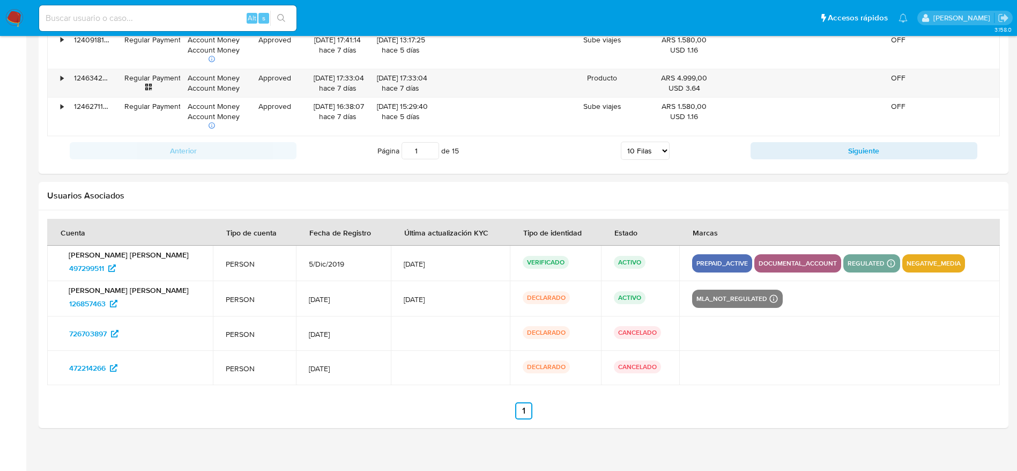
scroll to position [1268, 0]
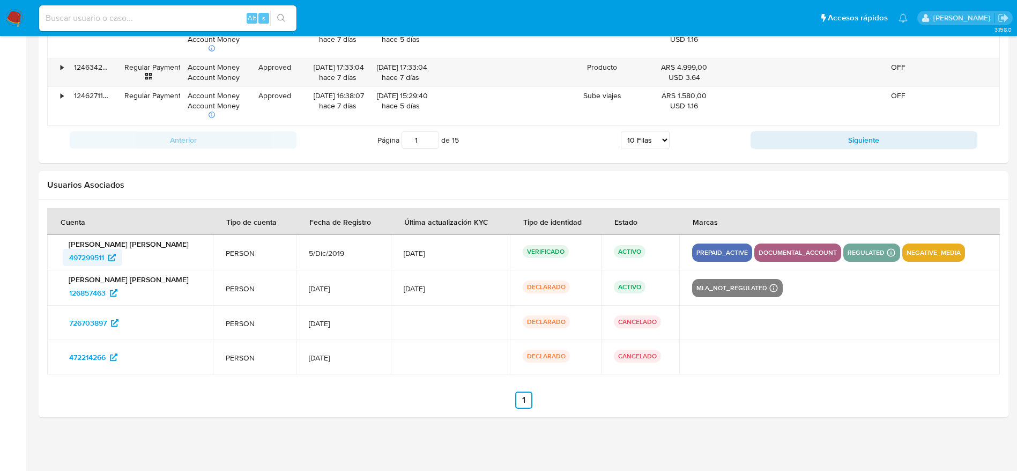
drag, startPoint x: 59, startPoint y: 255, endPoint x: 109, endPoint y: 261, distance: 50.7
click at [109, 261] on td "Jorge Jesús Tirado Yelma 497299511" at bounding box center [130, 252] width 166 height 35
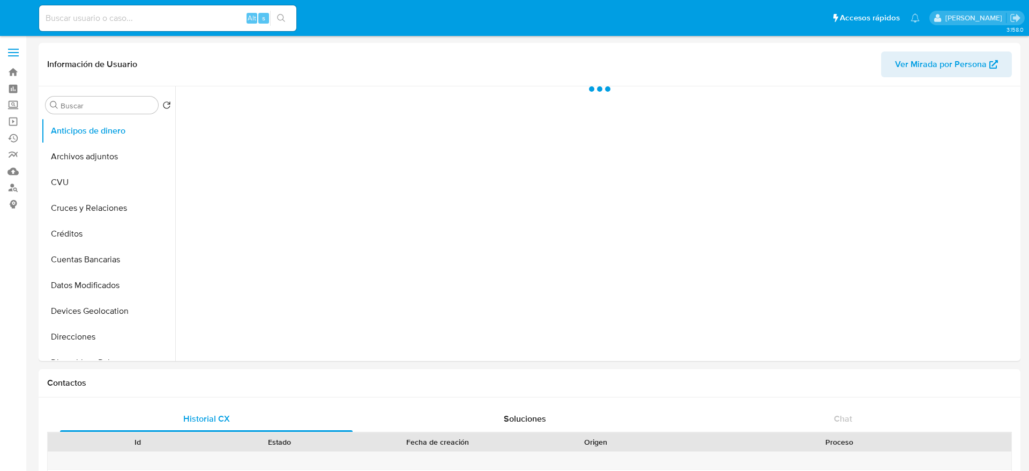
select select "10"
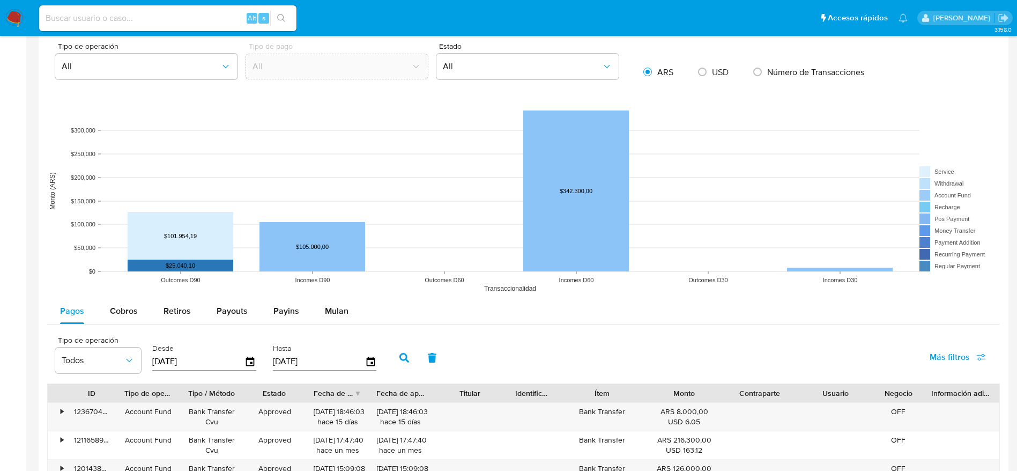
scroll to position [1095, 0]
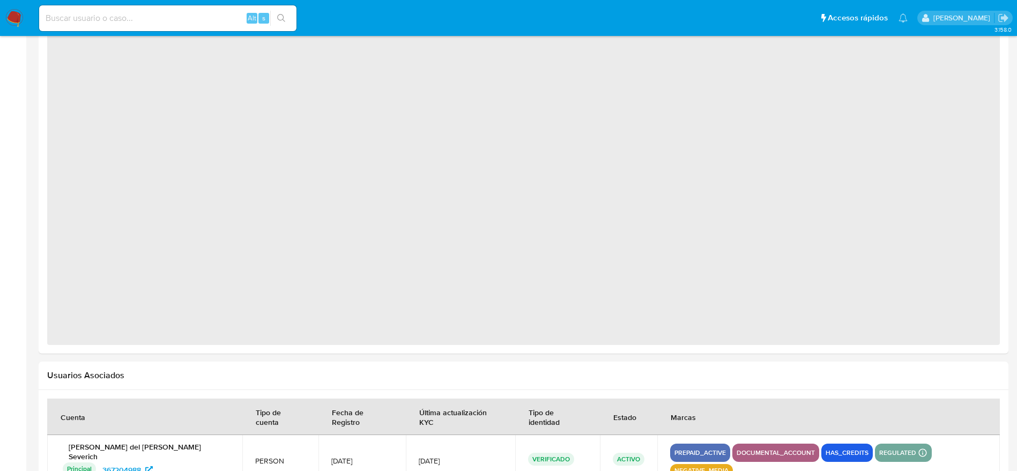
scroll to position [763, 0]
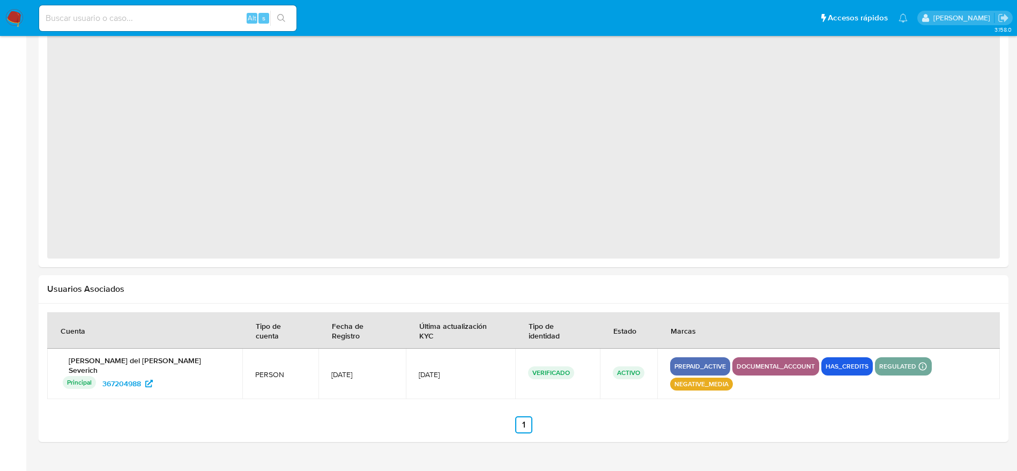
select select "10"
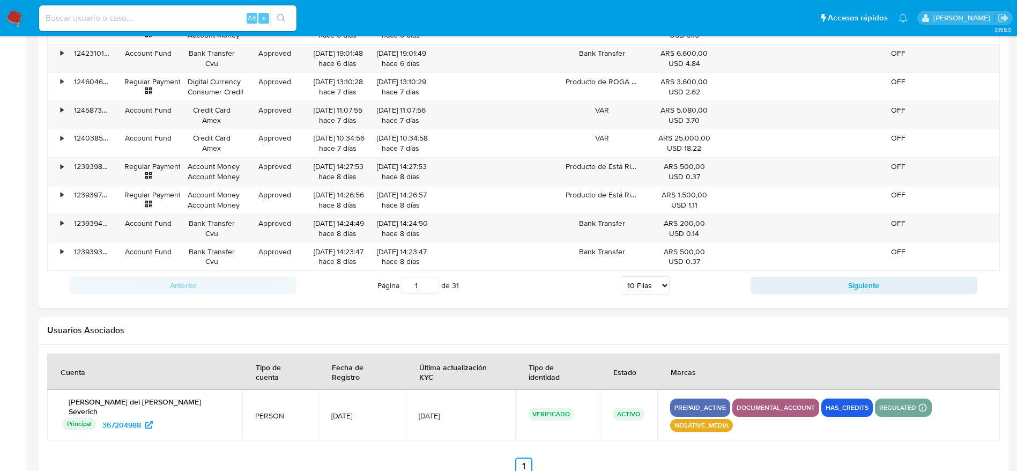
scroll to position [1107, 0]
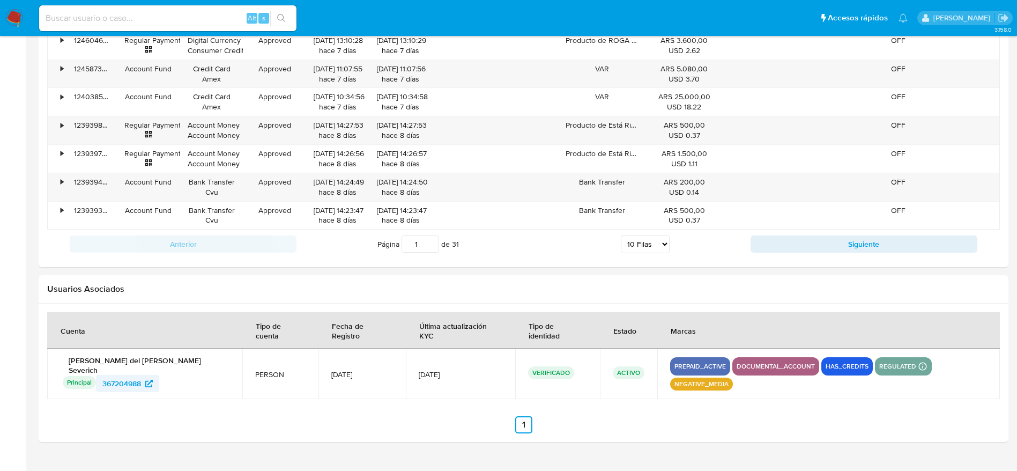
drag, startPoint x: 97, startPoint y: 370, endPoint x: 143, endPoint y: 365, distance: 46.5
click at [143, 365] on td "[PERSON_NAME] del [PERSON_NAME] Severich Principal Identificado como usuario pr…" at bounding box center [144, 373] width 195 height 50
click at [166, 375] on div "Principal Identificado como usuario principal 367204988" at bounding box center [146, 383] width 167 height 17
click at [127, 375] on span "367204988" at bounding box center [121, 383] width 39 height 17
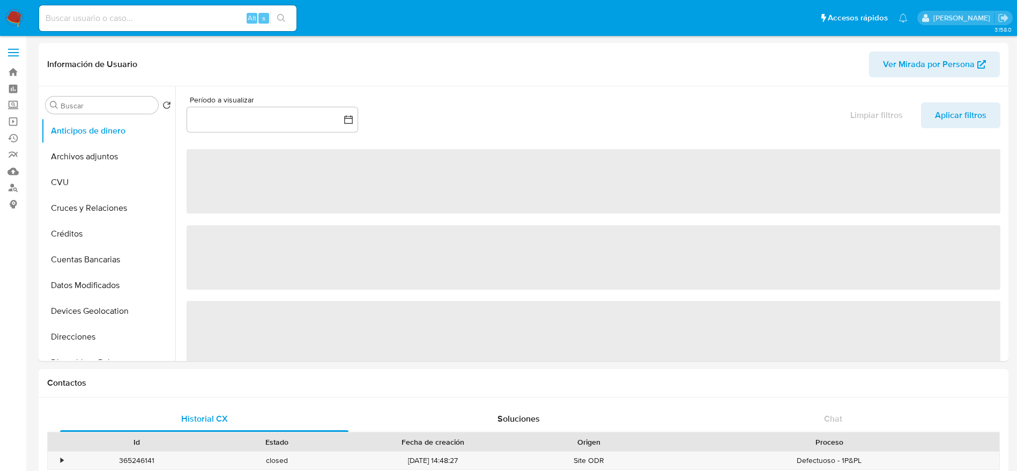
select select "10"
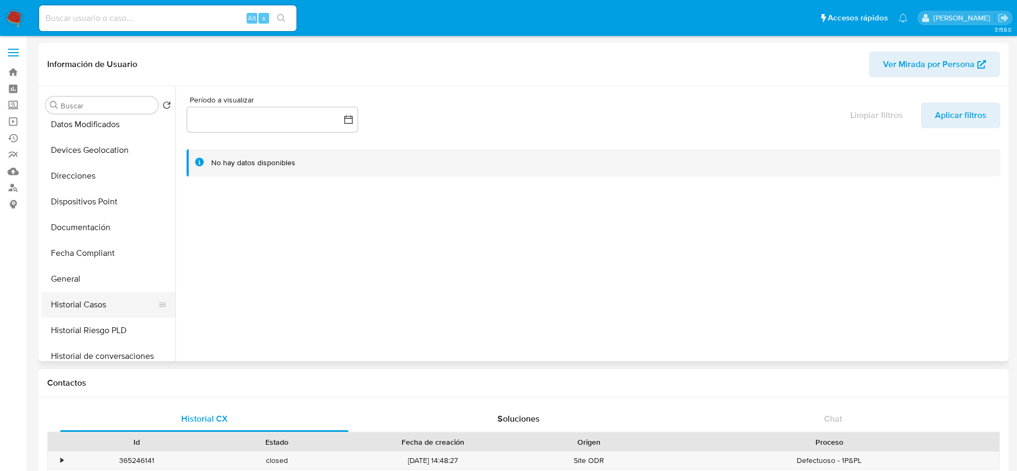
click at [99, 300] on button "Historial Casos" at bounding box center [103, 305] width 125 height 26
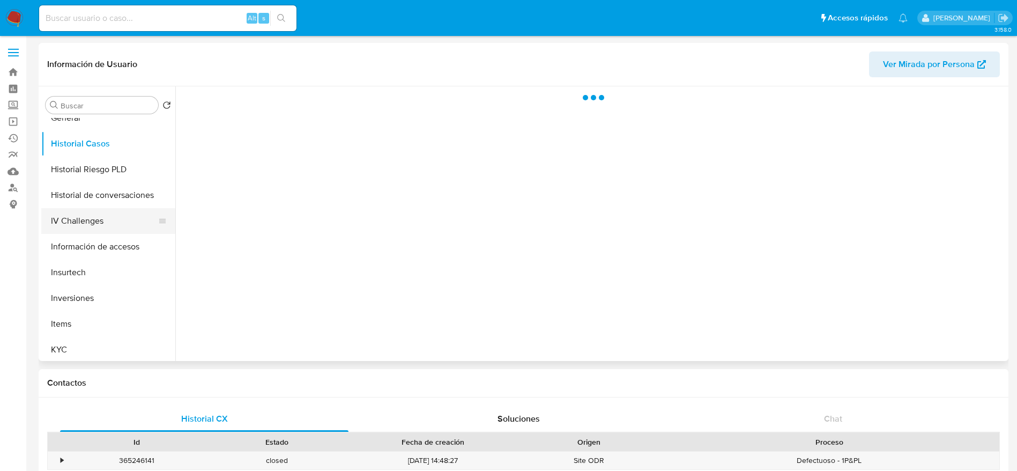
scroll to position [483, 0]
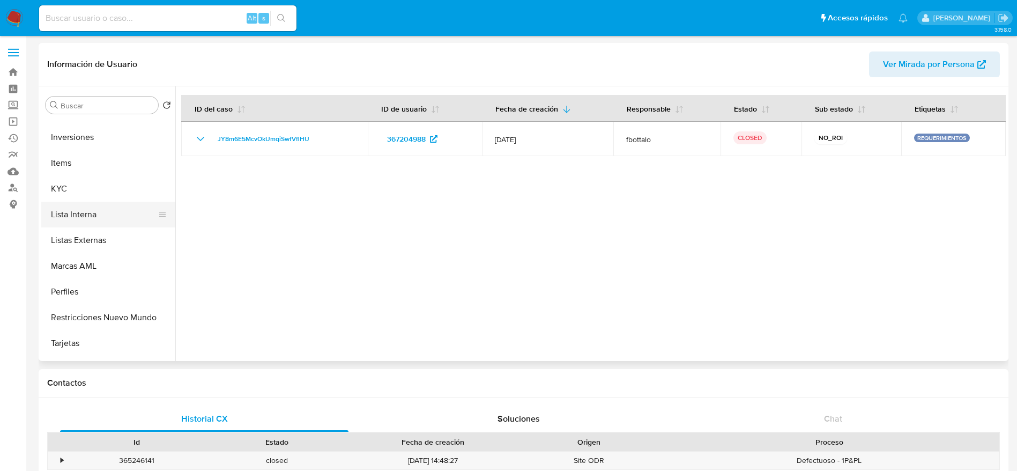
click at [78, 209] on button "Lista Interna" at bounding box center [103, 215] width 125 height 26
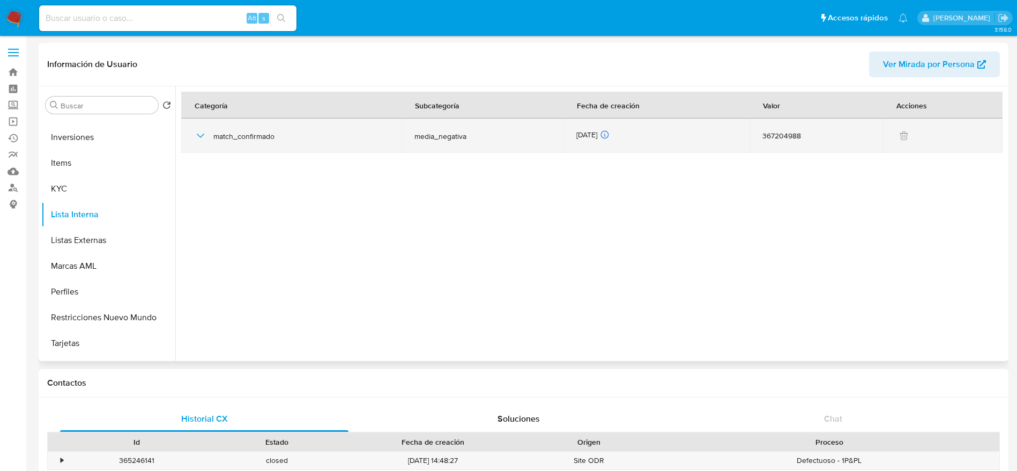
click at [200, 137] on icon "button" at bounding box center [201, 136] width 8 height 4
